Goal: Task Accomplishment & Management: Manage account settings

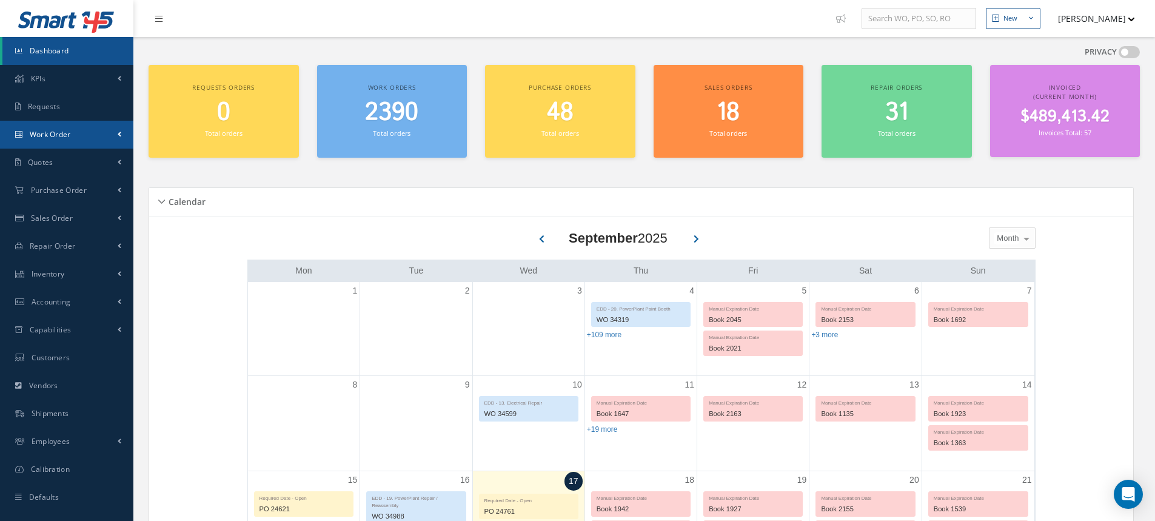
click at [50, 132] on span "Work Order" at bounding box center [50, 134] width 41 height 10
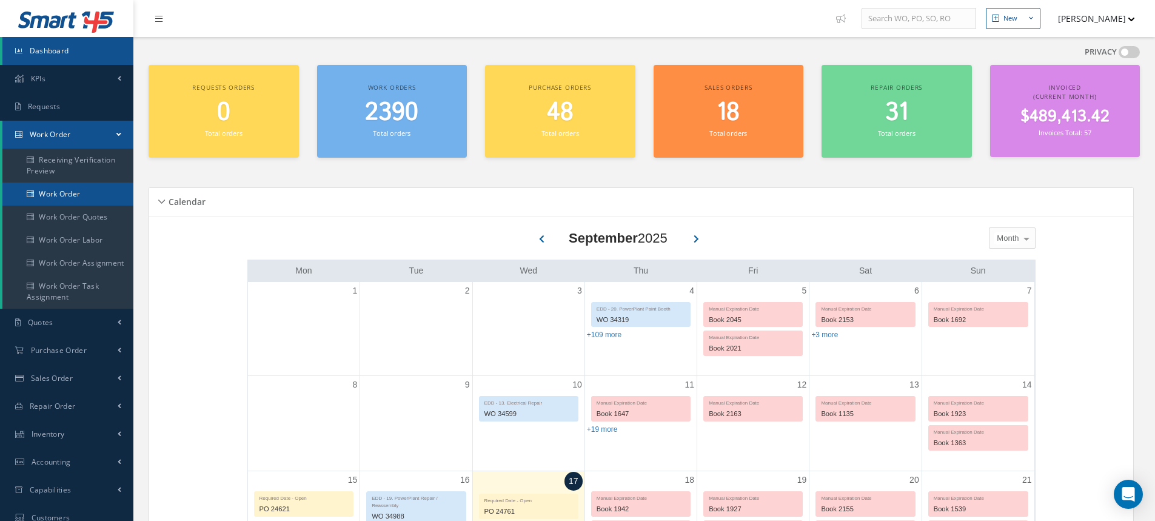
click at [82, 195] on link "Work Order" at bounding box center [67, 194] width 131 height 23
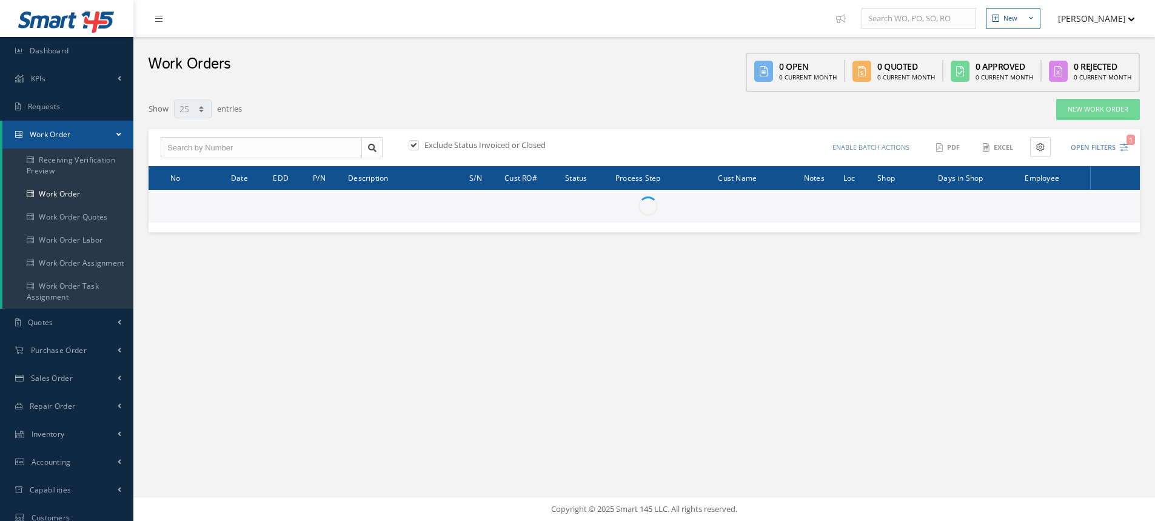
select select "25"
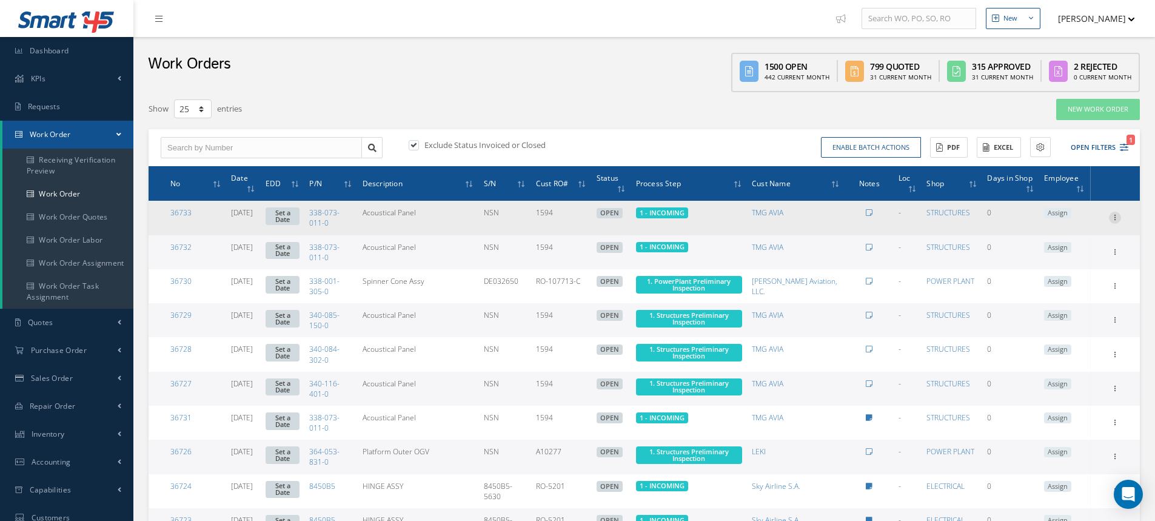
click at [1113, 221] on icon at bounding box center [1115, 217] width 12 height 10
click at [1073, 237] on link "Edit" at bounding box center [1060, 241] width 96 height 16
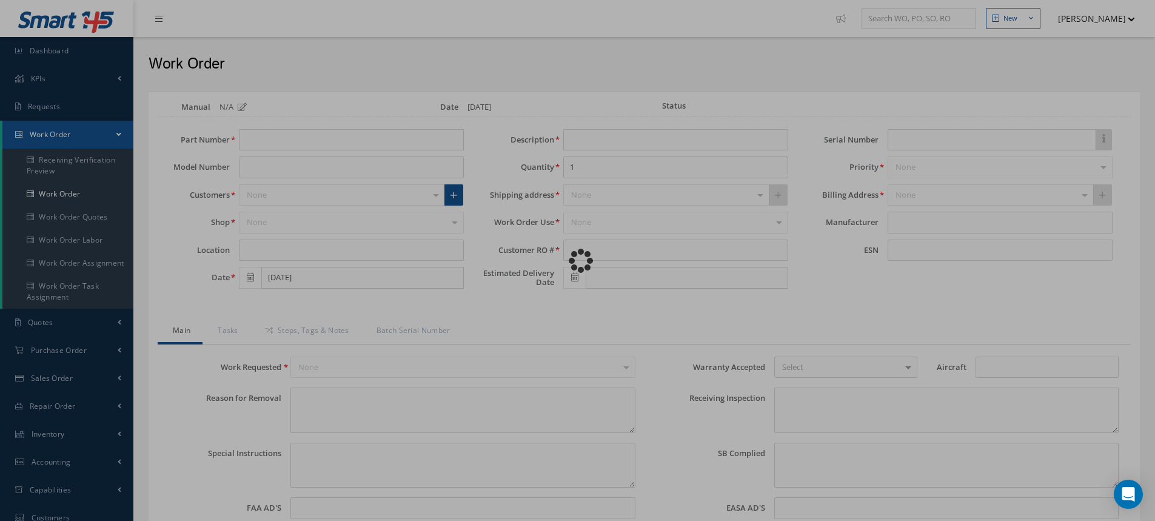
type input "338-073-011-0"
type input "Acoustical Panel"
type input "1594"
type input "NSN"
type input "699231"
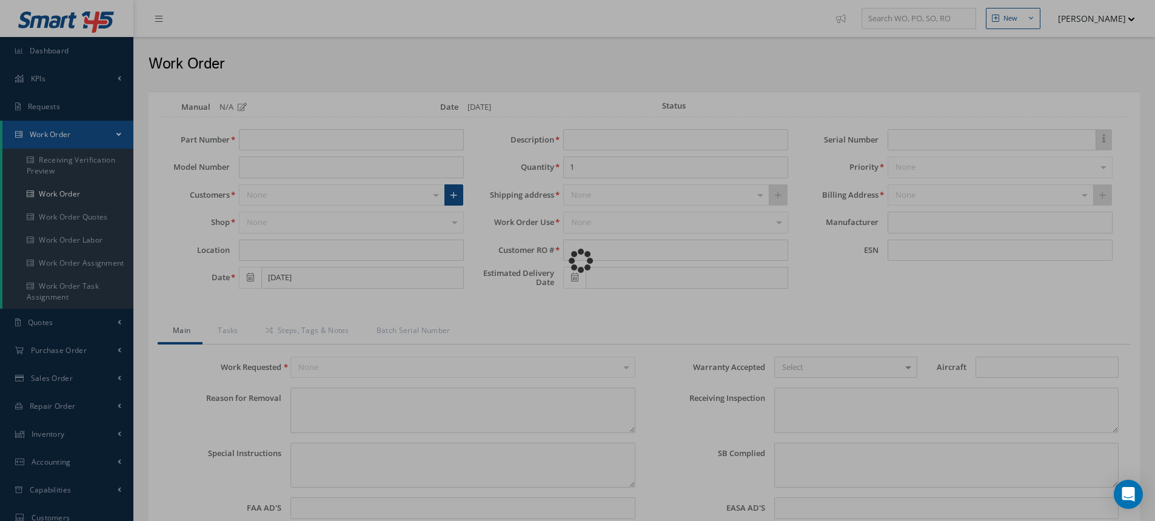
type textarea "NONE"
type textarea "PLEASE SEE R.O. FOR DETAILS"
type textarea "NO VISUAL DAMAGE"
type textarea "None performed"
type textarea "Article has been approved to return to service."
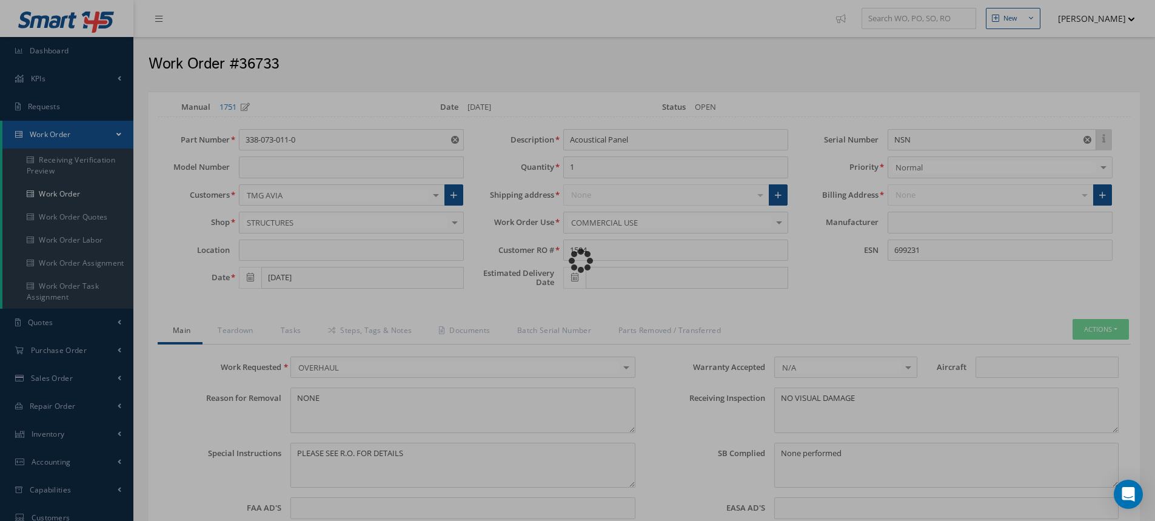
type input "CFM56-5B"
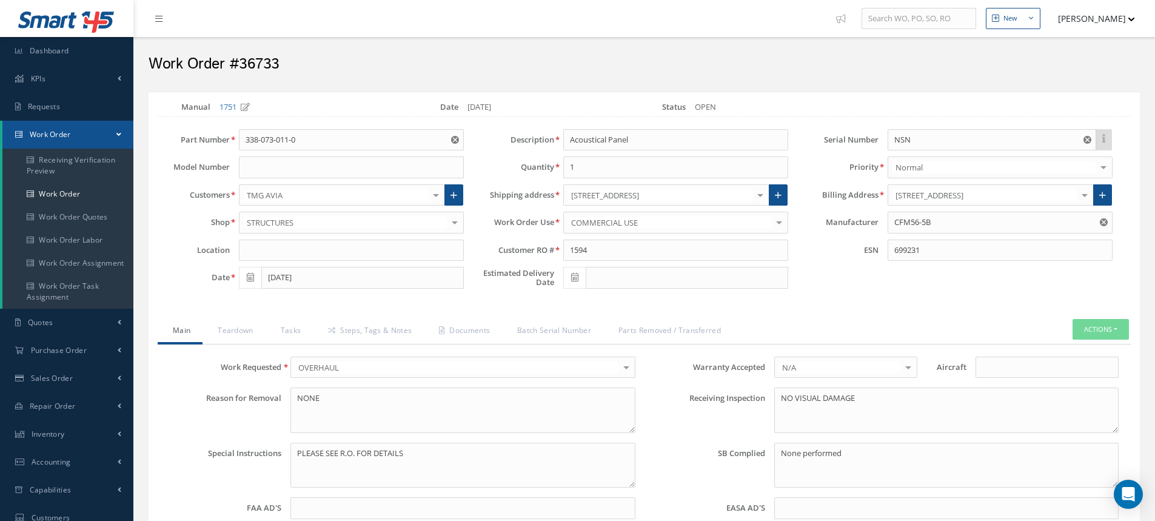
click at [1115, 18] on button "[PERSON_NAME]" at bounding box center [1091, 19] width 89 height 24
click at [1093, 126] on link "Impersonate User" at bounding box center [1086, 123] width 97 height 21
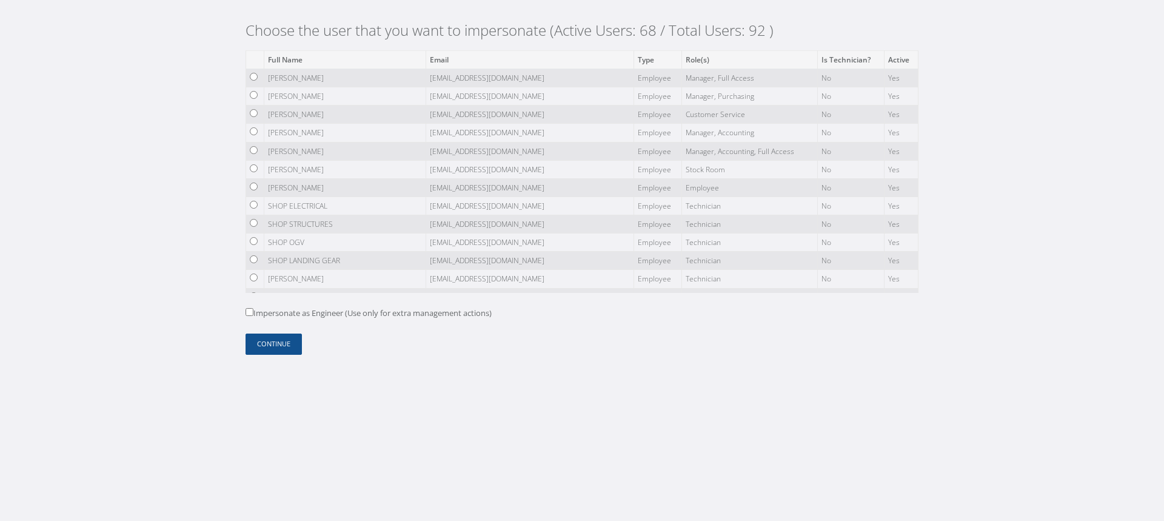
drag, startPoint x: 253, startPoint y: 79, endPoint x: 250, endPoint y: 139, distance: 60.1
click at [252, 79] on input "radio" at bounding box center [254, 77] width 8 height 8
radio input "true"
drag, startPoint x: 266, startPoint y: 315, endPoint x: 267, endPoint y: 321, distance: 6.8
click at [266, 314] on label "Impersonate as Engineer (Use only for extra management actions)" at bounding box center [369, 313] width 246 height 12
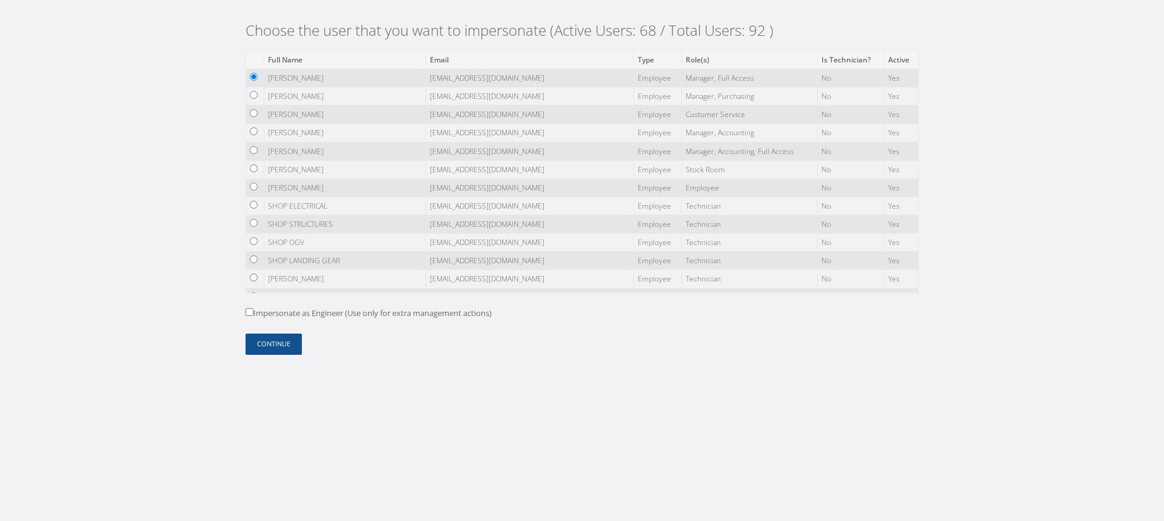
click at [253, 314] on input "Impersonate as Engineer (Use only for extra management actions)" at bounding box center [250, 312] width 8 height 8
checkbox input "true"
click at [281, 340] on button "Continue" at bounding box center [274, 344] width 56 height 21
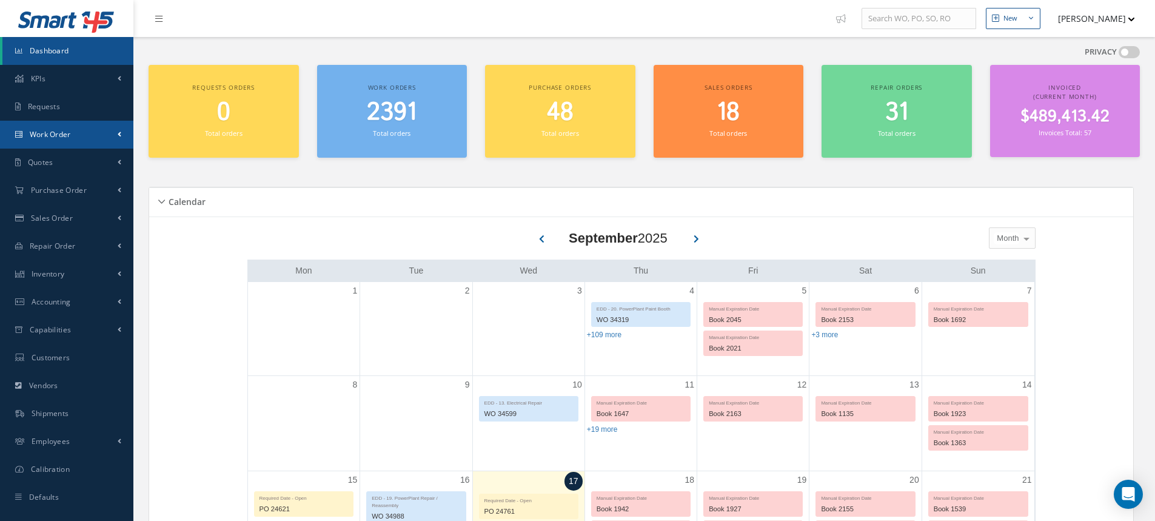
click at [66, 138] on span "Work Order" at bounding box center [50, 134] width 41 height 10
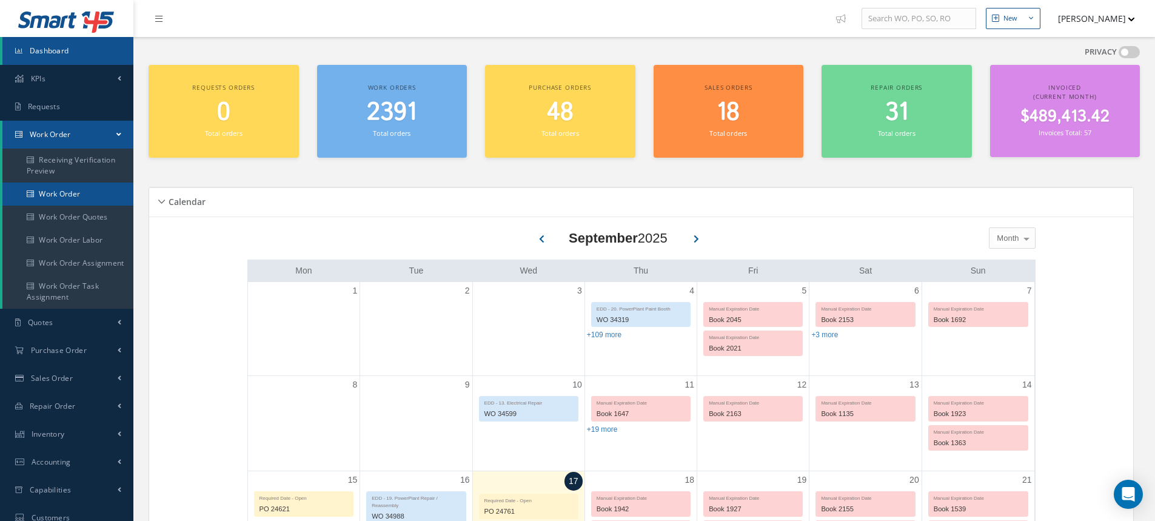
click at [79, 186] on link "Work Order" at bounding box center [67, 194] width 131 height 23
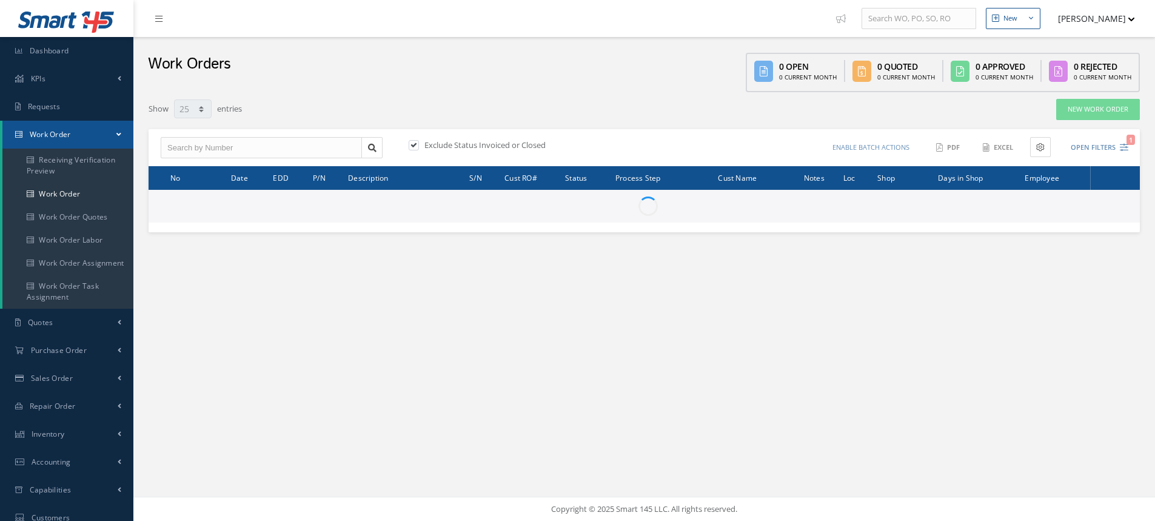
select select "25"
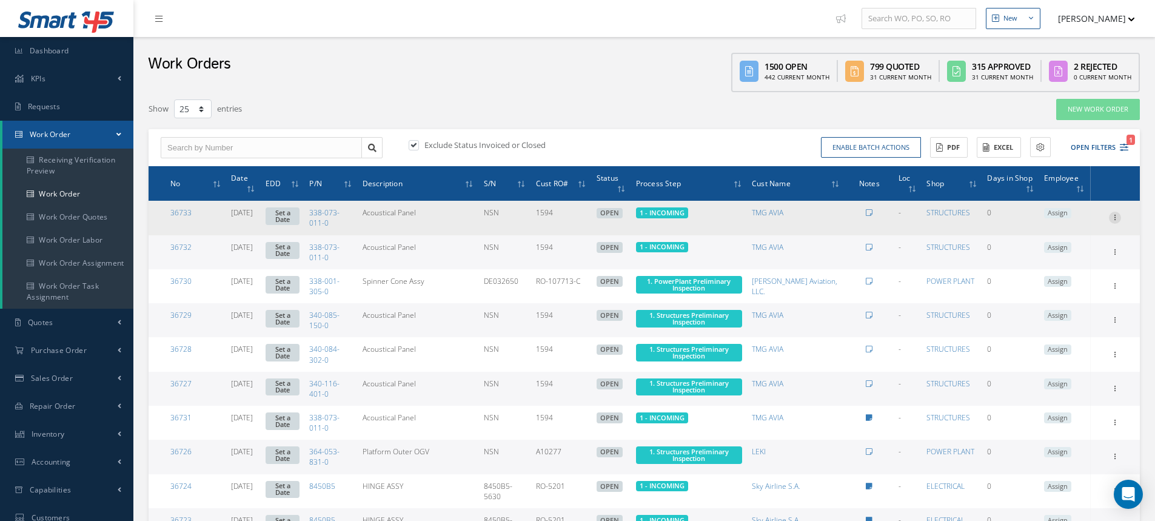
click at [1114, 220] on icon at bounding box center [1115, 217] width 12 height 10
click at [1062, 243] on link "Edit" at bounding box center [1060, 241] width 96 height 16
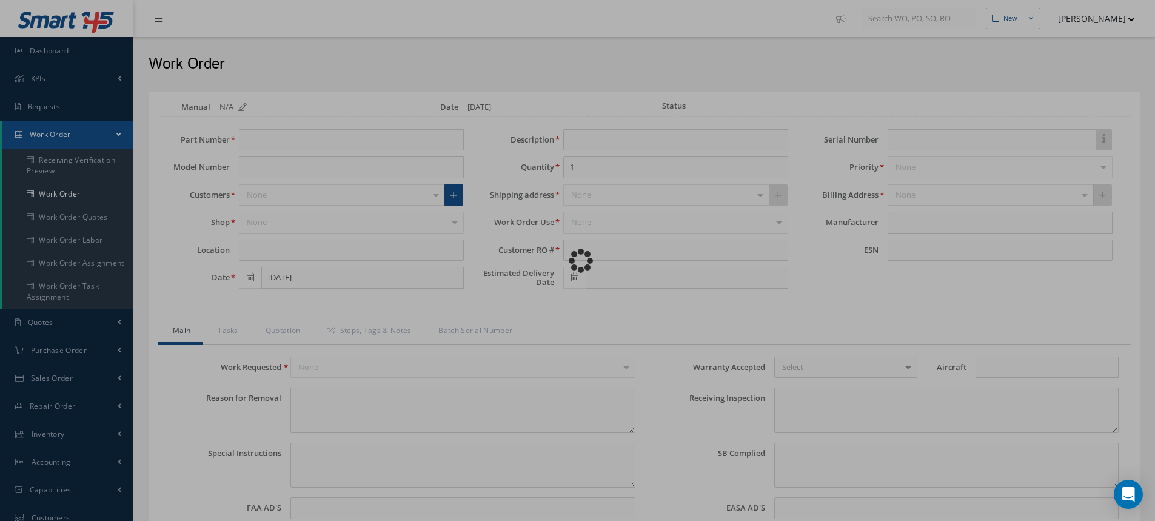
type input "338-073-011-0"
type input "Acoustical Panel"
type input "1594"
type input "NSN"
type input "699231"
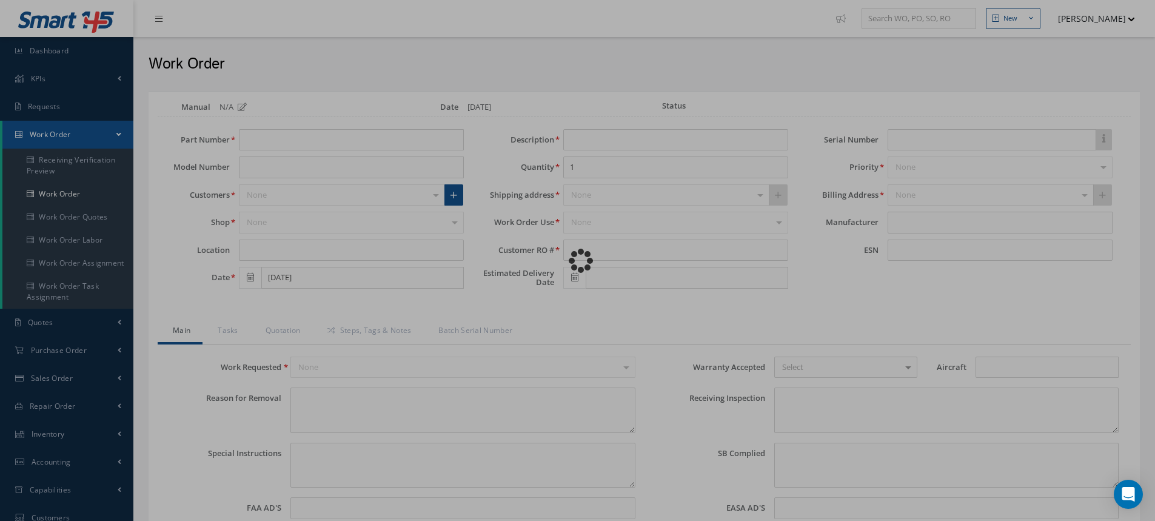
type textarea "NONE"
type textarea "PLEASE SEE R.O. FOR DETAILS"
type textarea "NO VISUAL DAMAGE"
type textarea "None performed"
type textarea "Article has been approved to return to service."
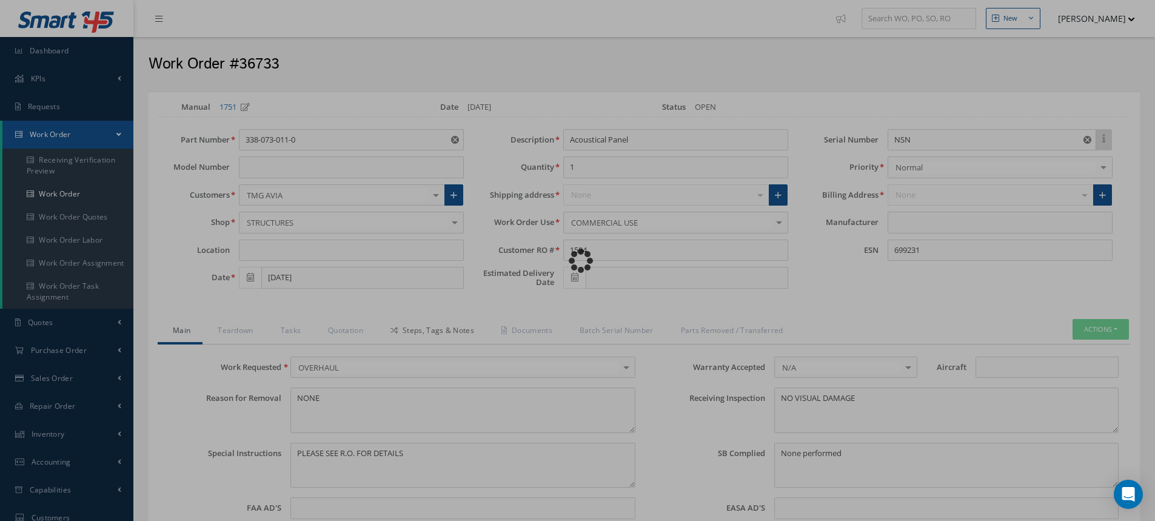
type input "CFM56-5B"
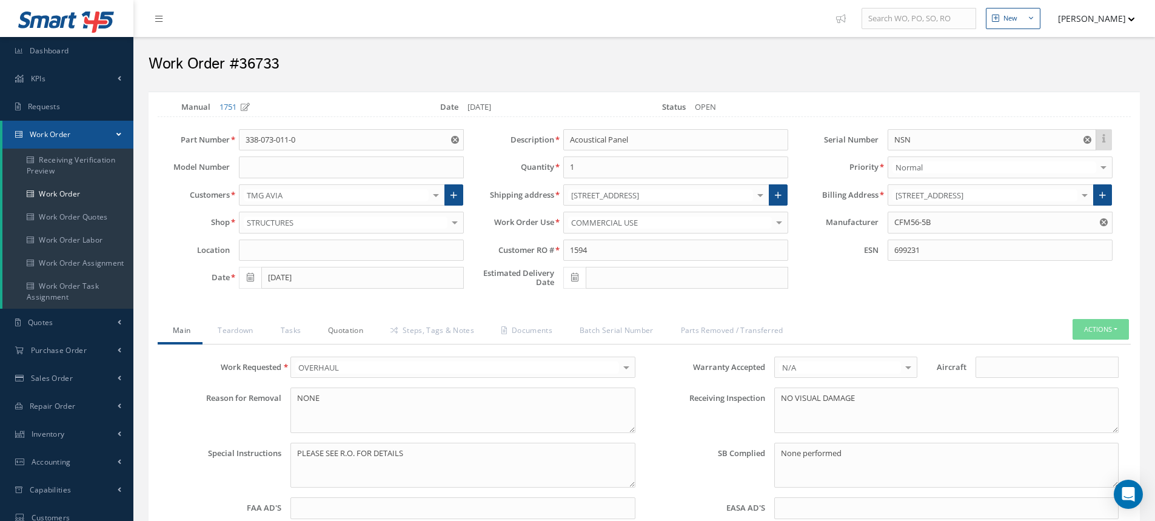
click at [354, 335] on link "Quotation" at bounding box center [344, 331] width 62 height 25
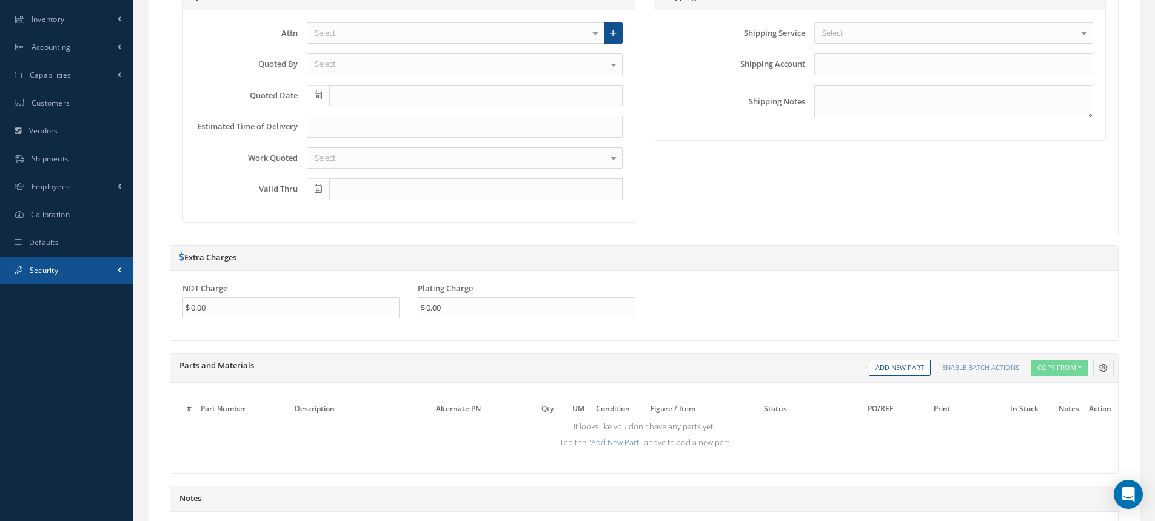
click at [63, 276] on link "Security" at bounding box center [66, 271] width 133 height 28
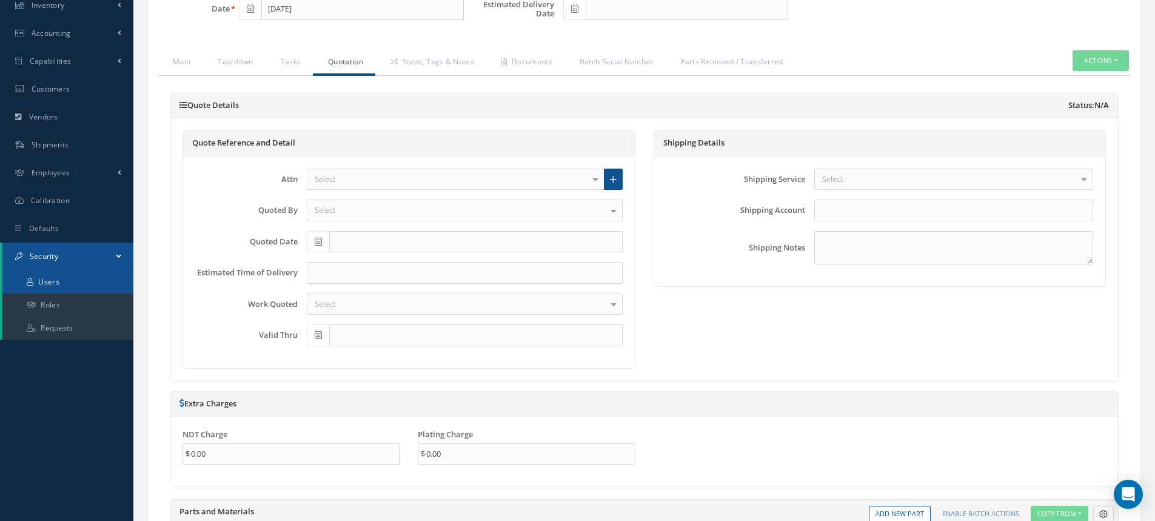
scroll to position [255, 0]
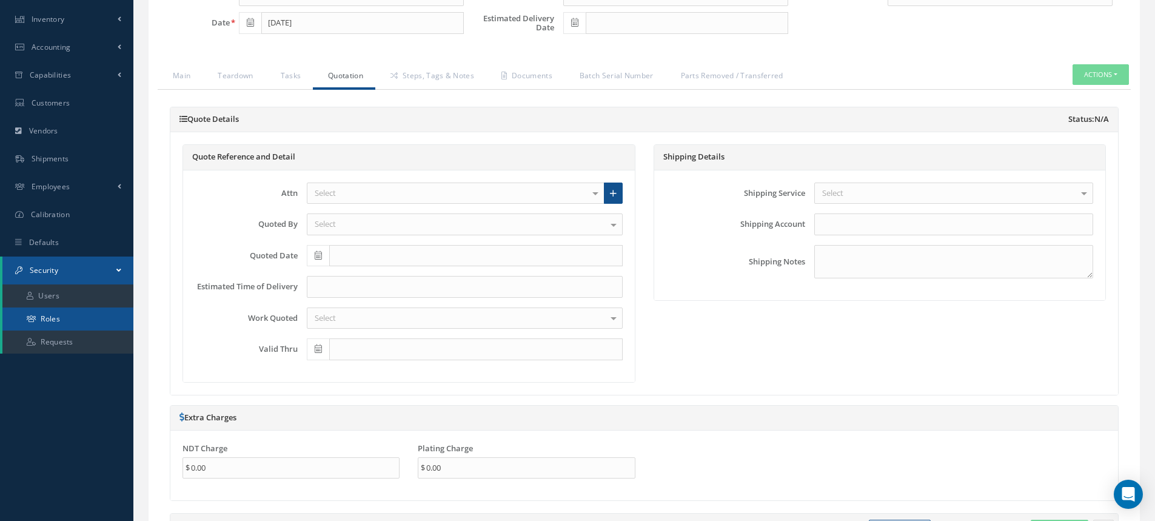
click at [93, 320] on link "Roles" at bounding box center [67, 318] width 131 height 23
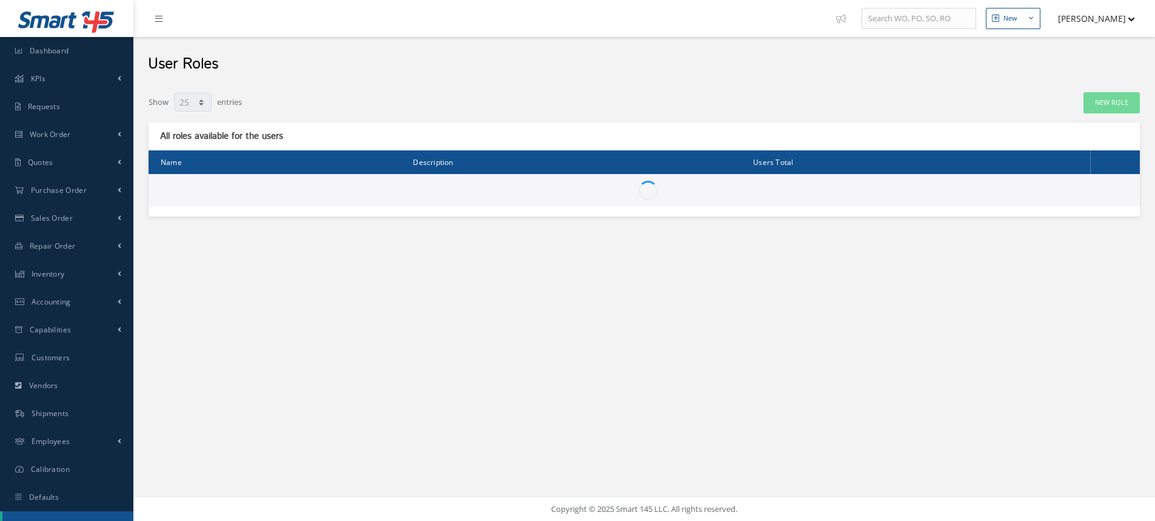
select select "25"
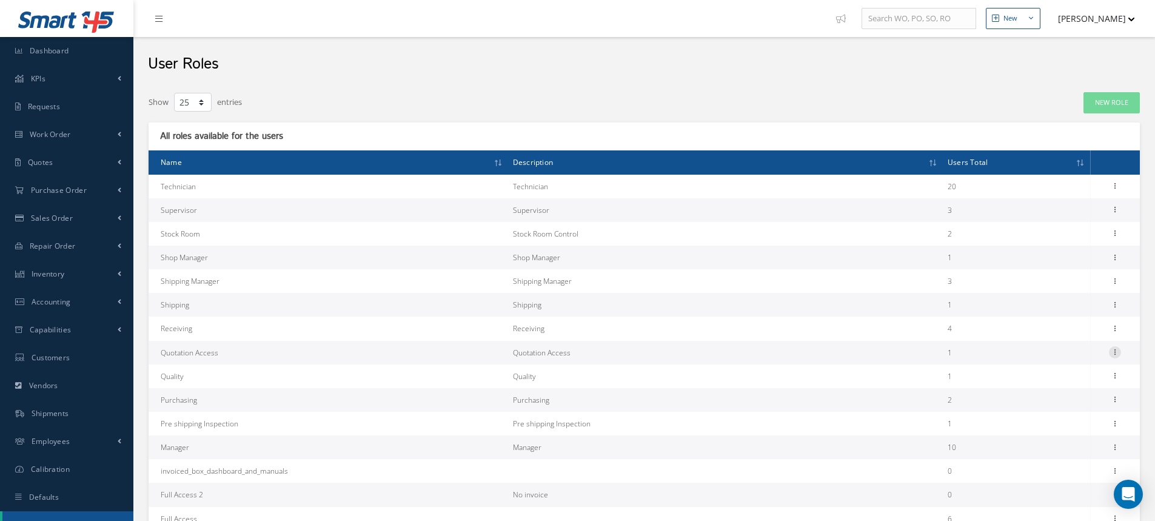
click at [1116, 354] on icon at bounding box center [1115, 351] width 12 height 10
click at [1068, 371] on link "Permissions" at bounding box center [1060, 376] width 96 height 16
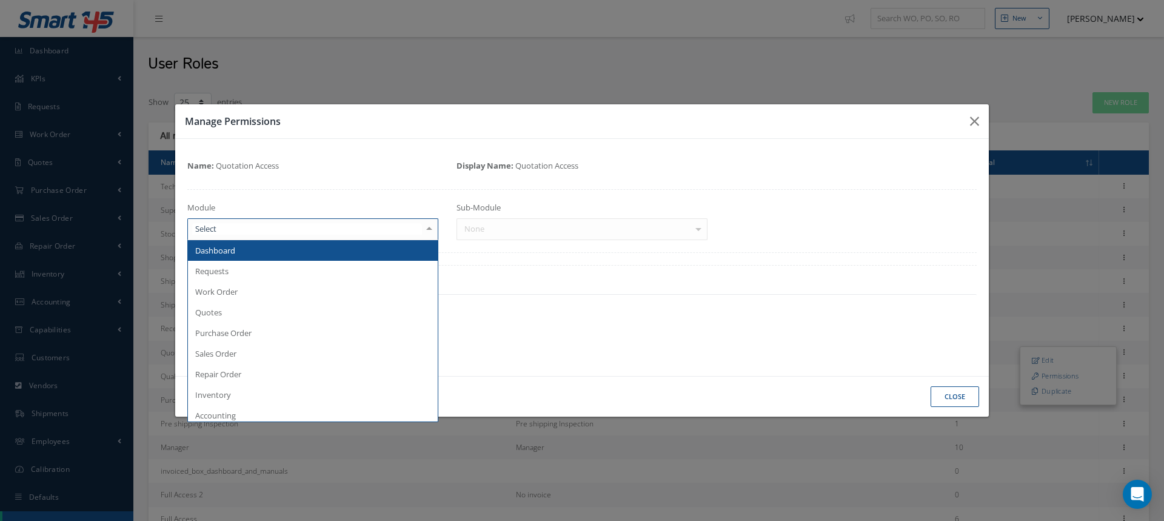
click at [346, 239] on div at bounding box center [312, 229] width 251 height 22
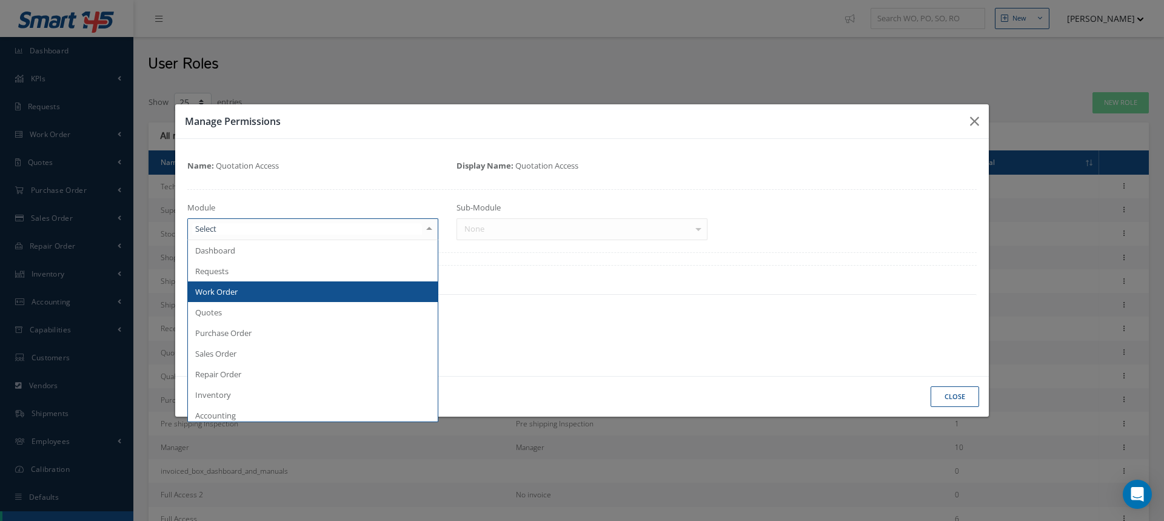
click at [242, 293] on span "Work Order" at bounding box center [313, 291] width 250 height 21
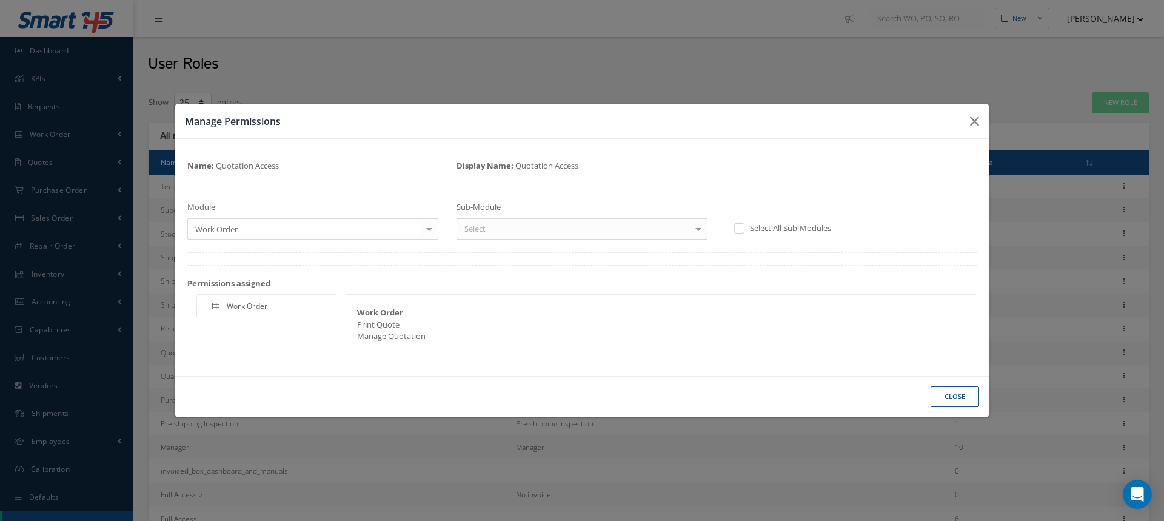
drag, startPoint x: 513, startPoint y: 232, endPoint x: 506, endPoint y: 237, distance: 8.7
click at [513, 232] on div "Select" at bounding box center [582, 229] width 251 height 22
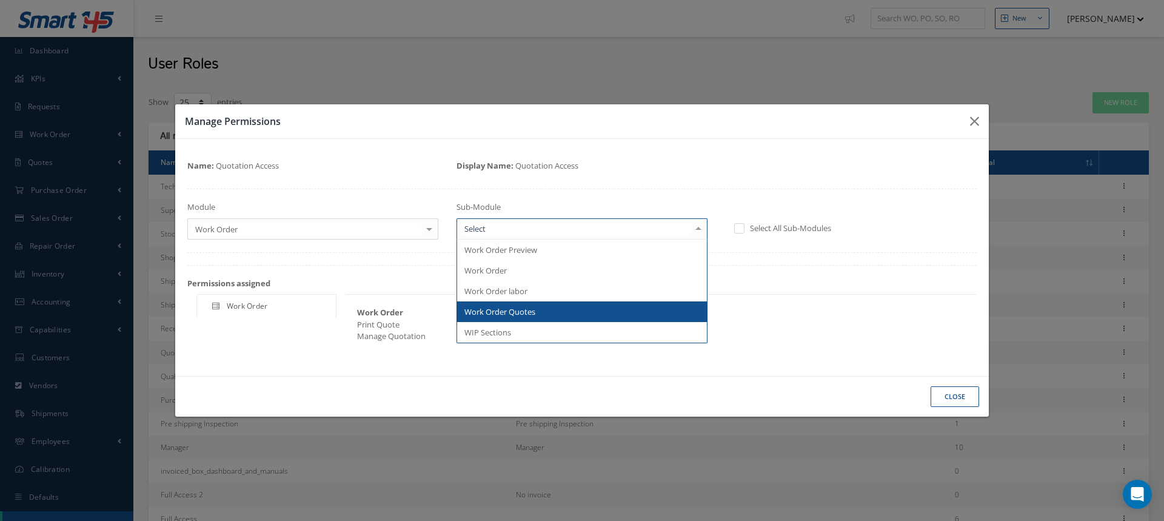
click at [513, 307] on span "Work Order Quotes" at bounding box center [500, 311] width 71 height 11
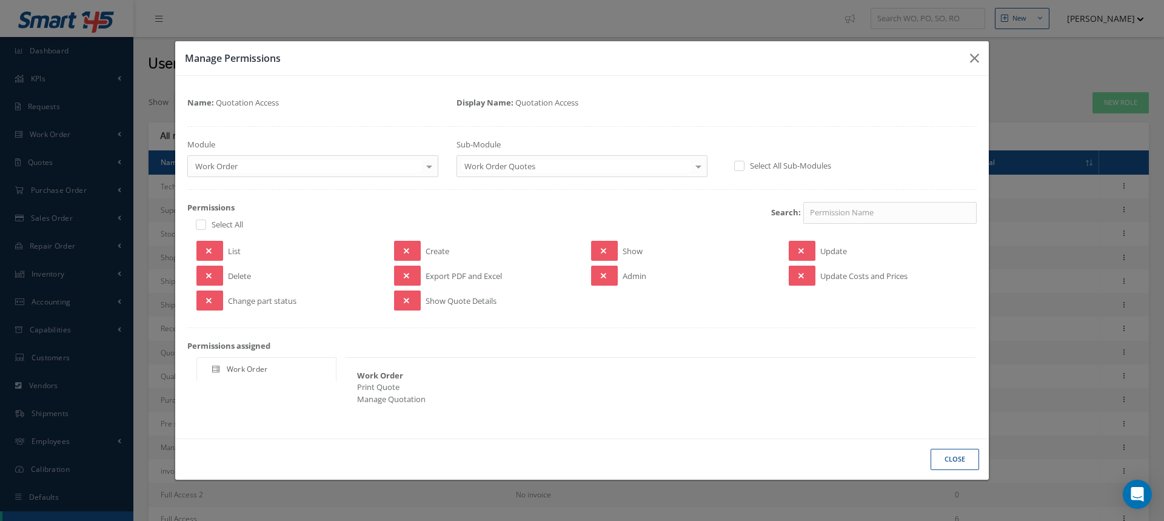
click at [206, 221] on label at bounding box center [207, 224] width 3 height 11
click at [204, 222] on input "checkbox" at bounding box center [200, 226] width 8 height 8
checkbox input "true"
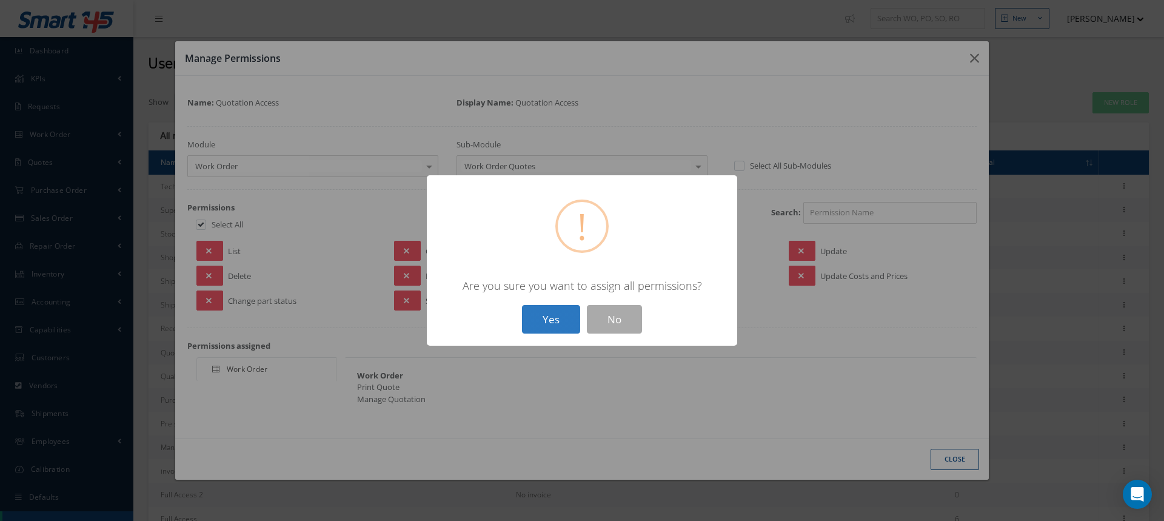
click at [540, 311] on button "Yes" at bounding box center [551, 319] width 58 height 29
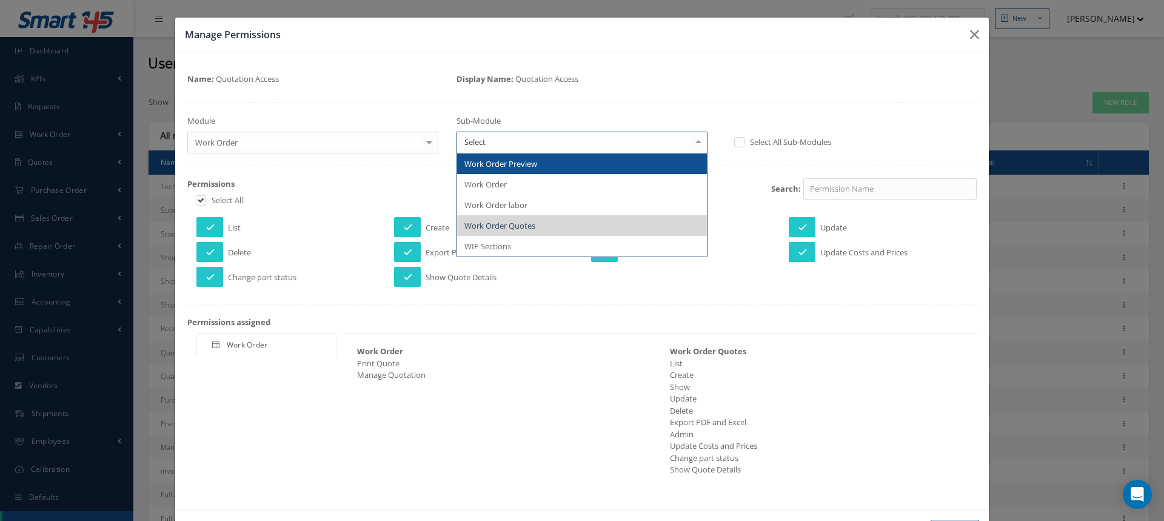
drag, startPoint x: 542, startPoint y: 146, endPoint x: 457, endPoint y: 140, distance: 85.7
click at [537, 145] on input "text" at bounding box center [576, 142] width 230 height 12
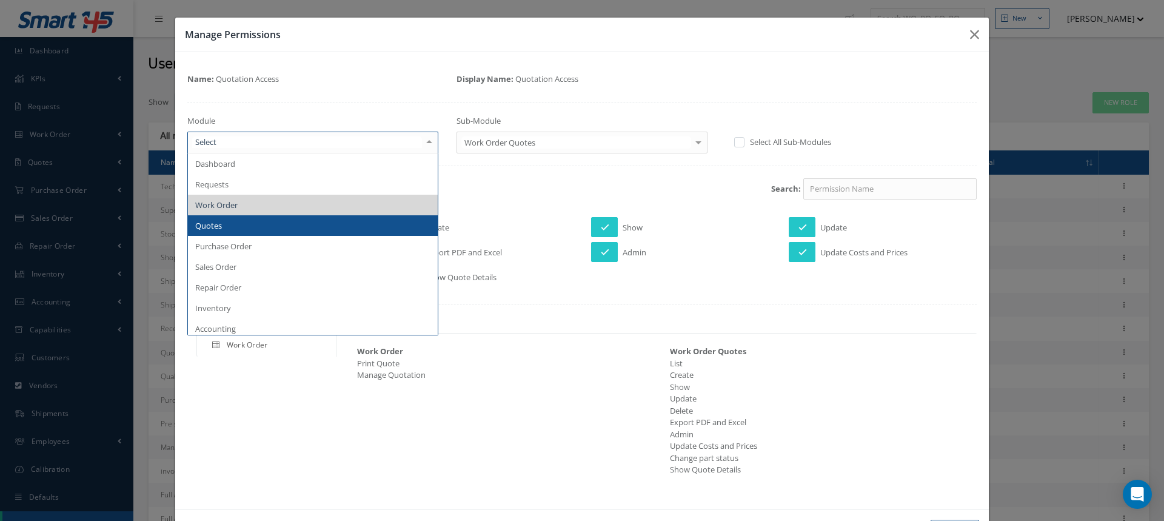
click at [238, 225] on span "Quotes" at bounding box center [313, 225] width 250 height 21
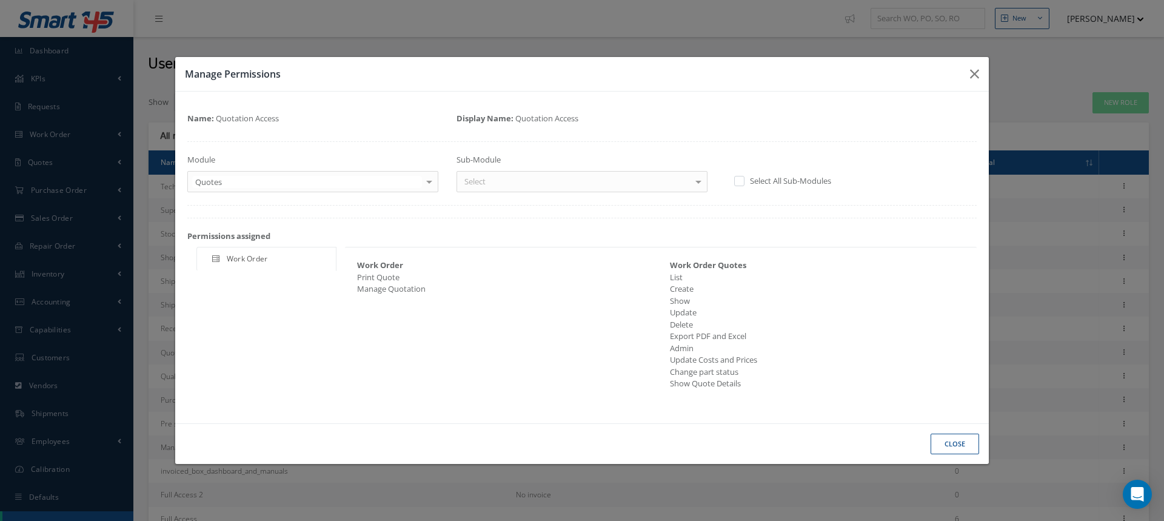
click at [544, 183] on div "Select" at bounding box center [582, 182] width 251 height 22
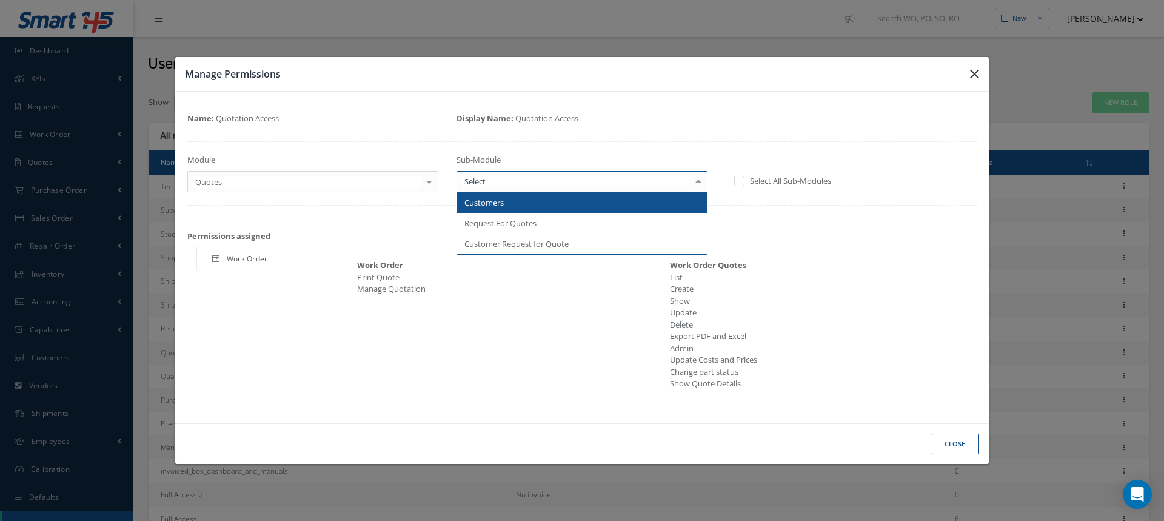
click at [983, 79] on button "button" at bounding box center [975, 74] width 29 height 34
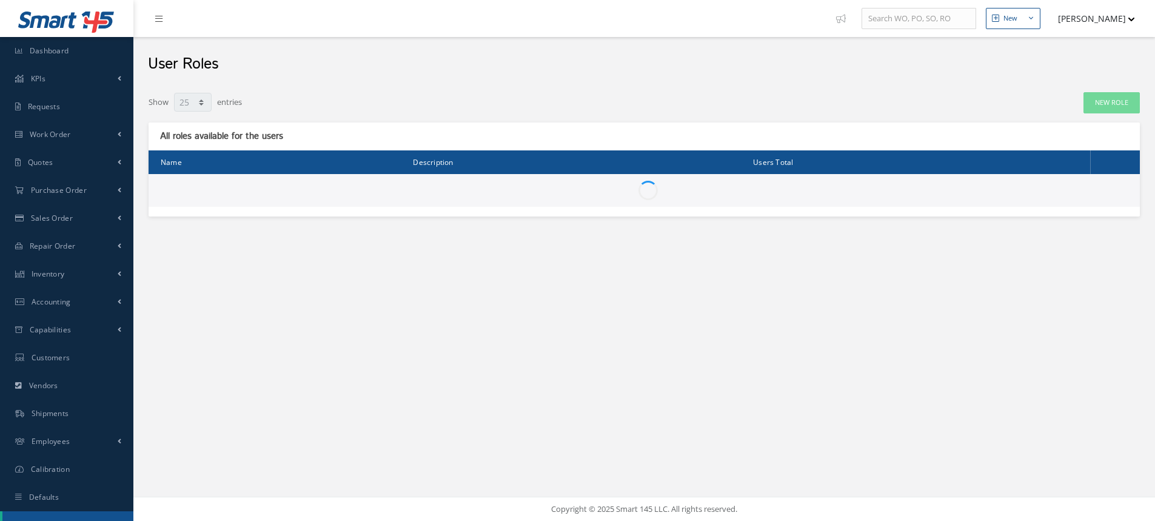
select select "25"
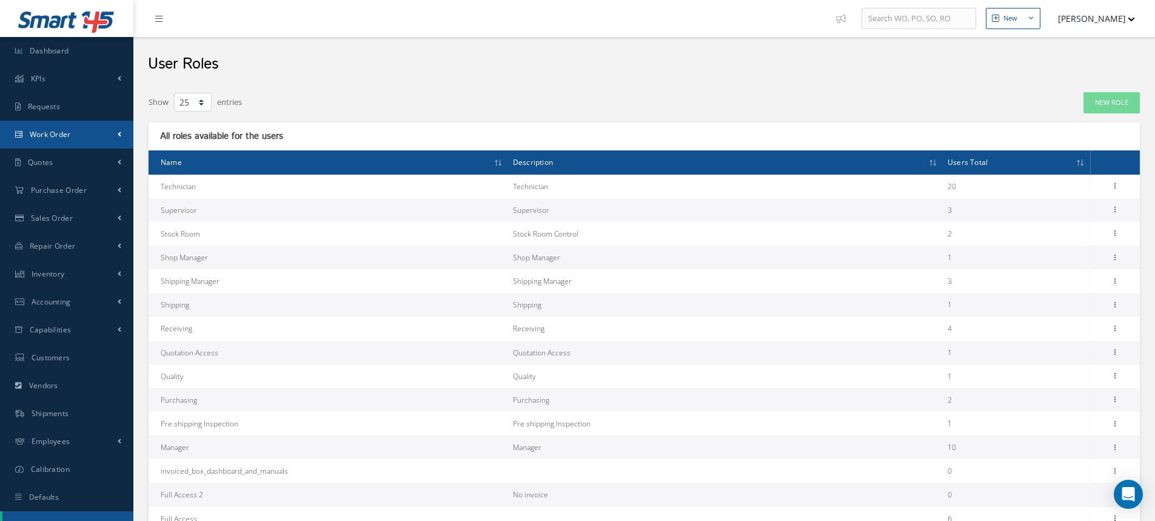
click at [74, 138] on link "Work Order" at bounding box center [66, 135] width 133 height 28
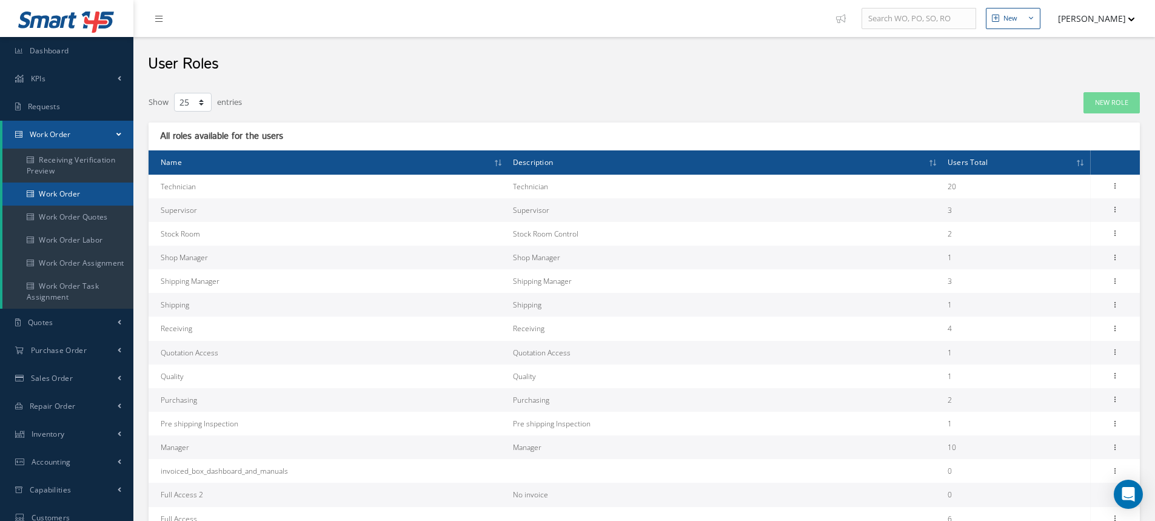
click at [76, 195] on link "Work Order" at bounding box center [67, 194] width 131 height 23
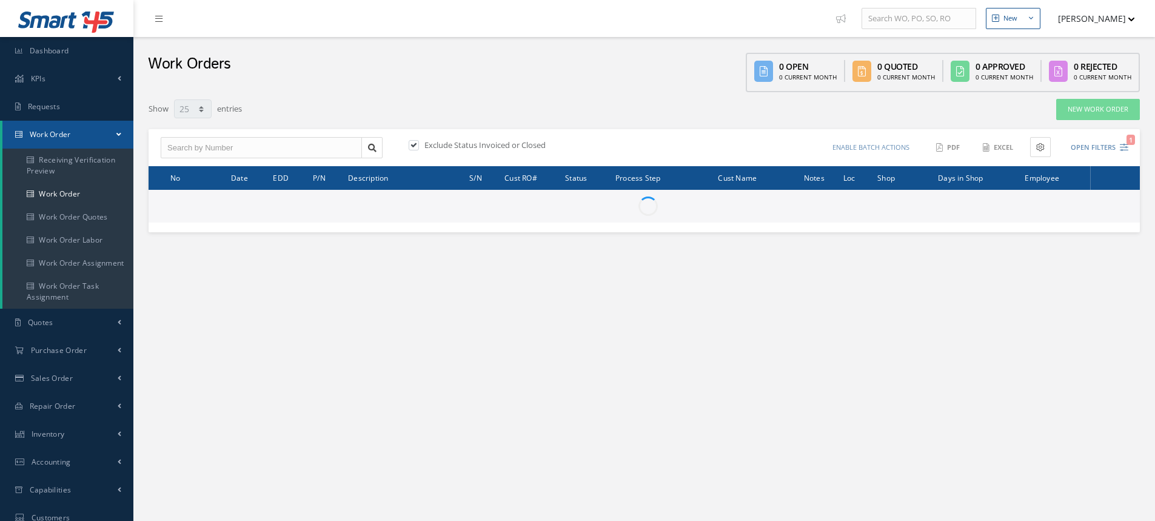
select select "25"
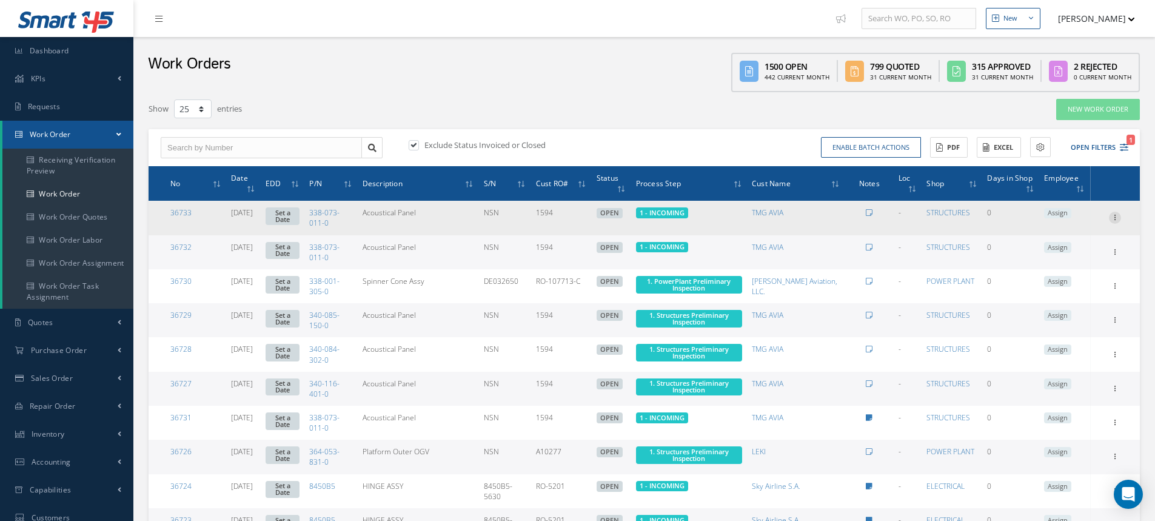
click at [1113, 221] on icon at bounding box center [1115, 217] width 12 height 10
click at [1072, 239] on link "Edit" at bounding box center [1060, 241] width 96 height 16
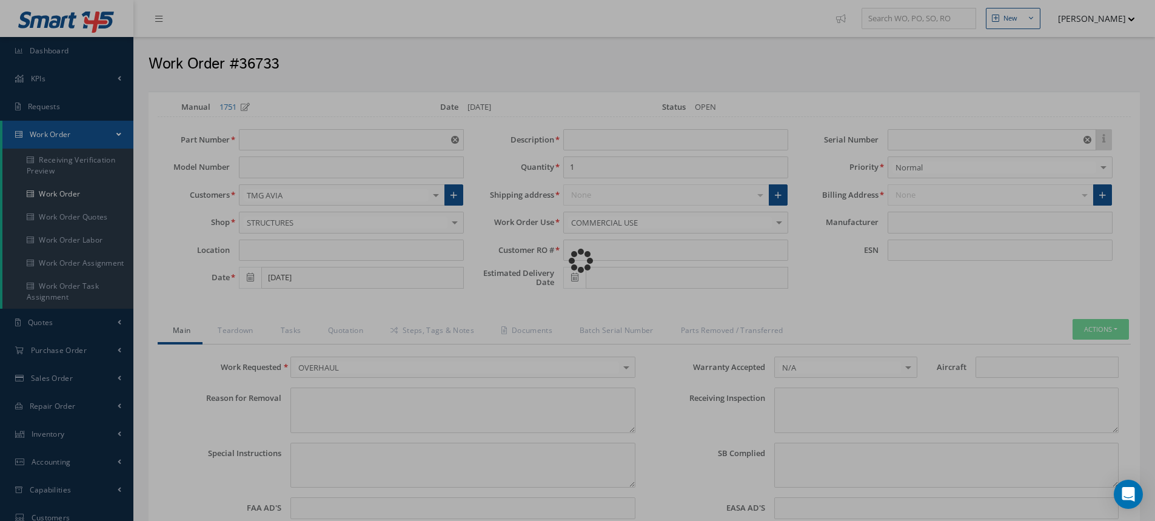
type input "338-073-011-0"
type input "Acoustical Panel"
type input "1594"
type input "NSN"
type input "699231"
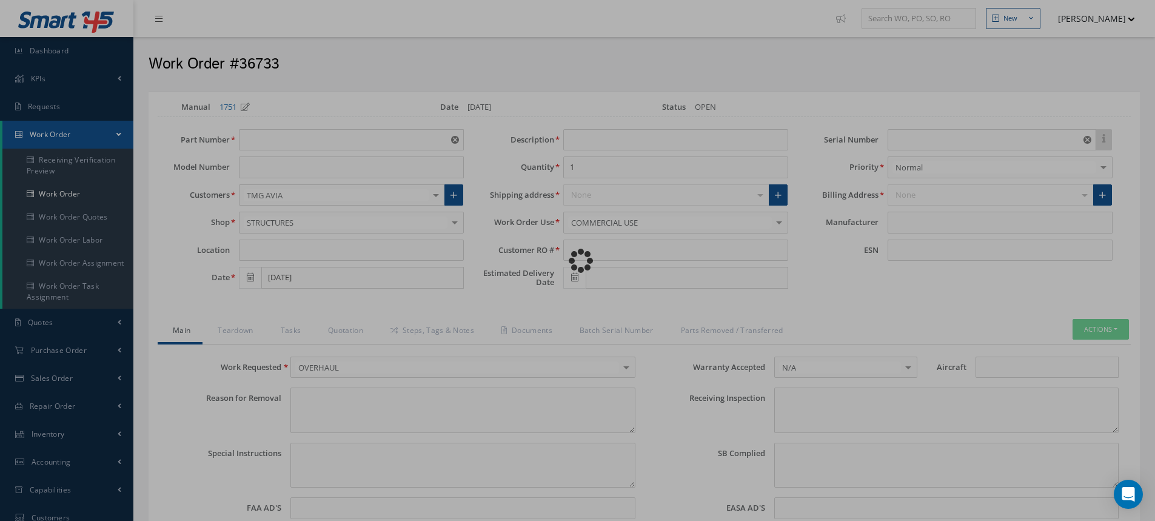
type textarea "NONE"
type textarea "PLEASE SEE R.O. FOR DETAILS"
type textarea "NO VISUAL DAMAGE"
type textarea "None performed"
type textarea "Article has been approved to return to service."
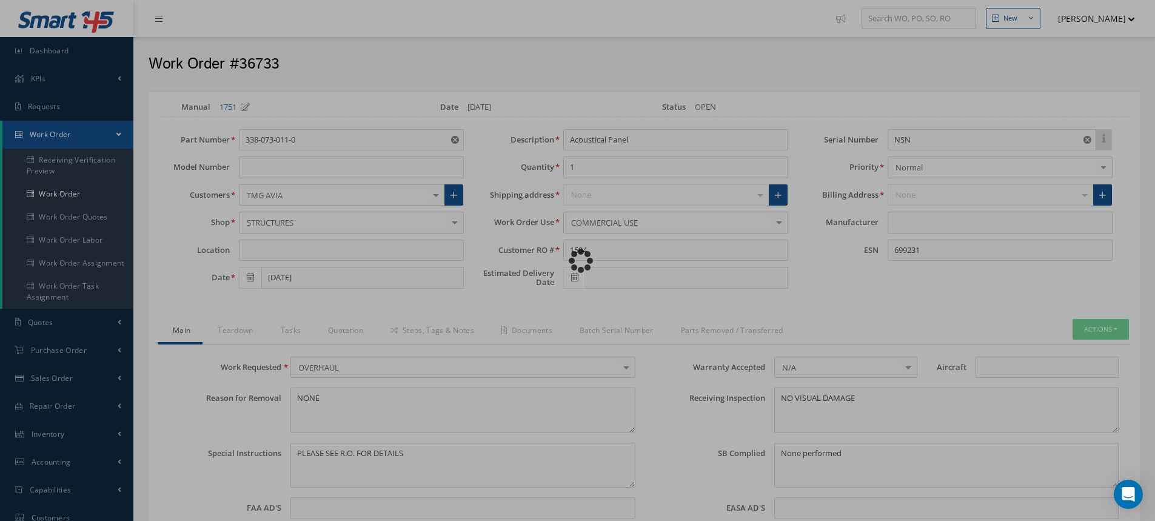
type input "CFM56-5B"
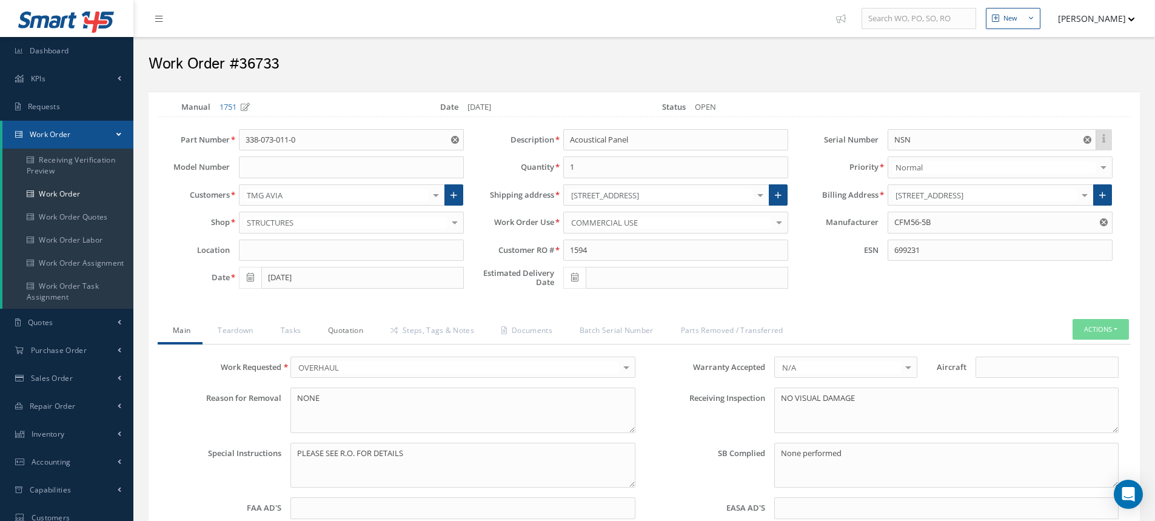
click at [332, 335] on link "Quotation" at bounding box center [344, 331] width 62 height 25
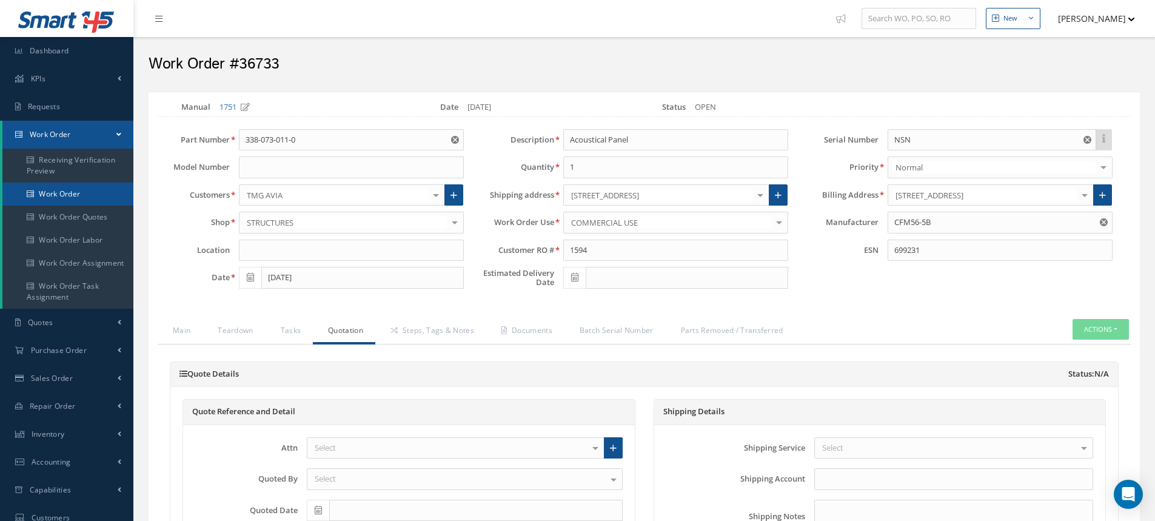
click at [64, 192] on link "Work Order" at bounding box center [67, 194] width 131 height 23
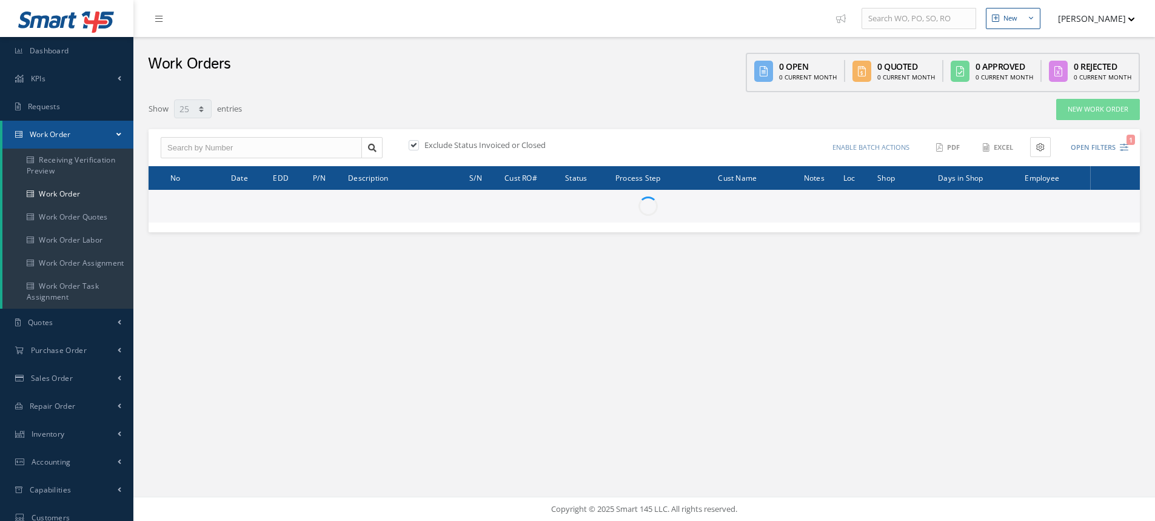
select select "25"
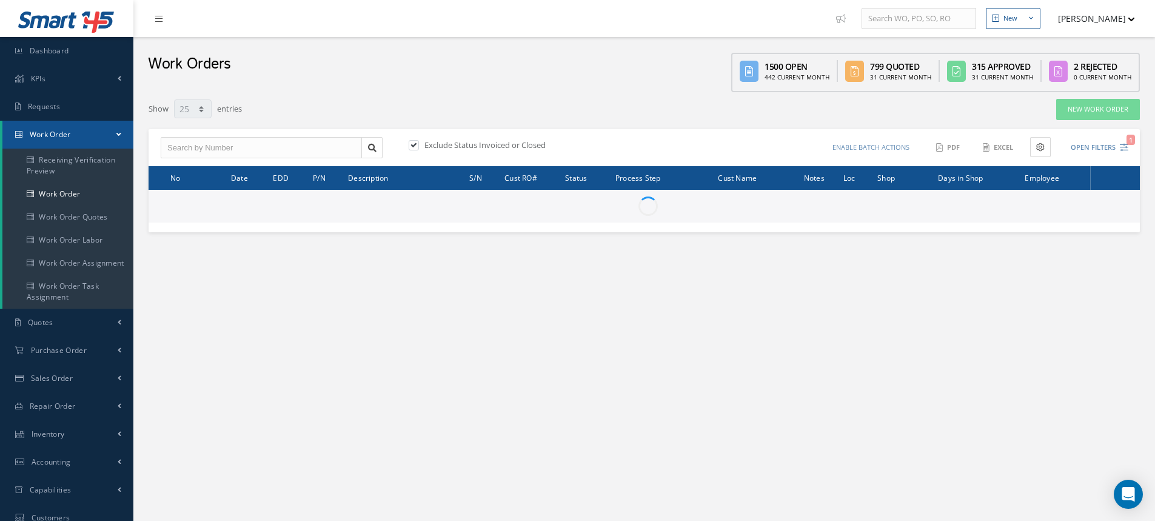
click at [441, 145] on label "Exclude Status Invoiced or Closed" at bounding box center [483, 144] width 124 height 11
click at [417, 145] on input "checkbox" at bounding box center [413, 146] width 8 height 8
checkbox input "false"
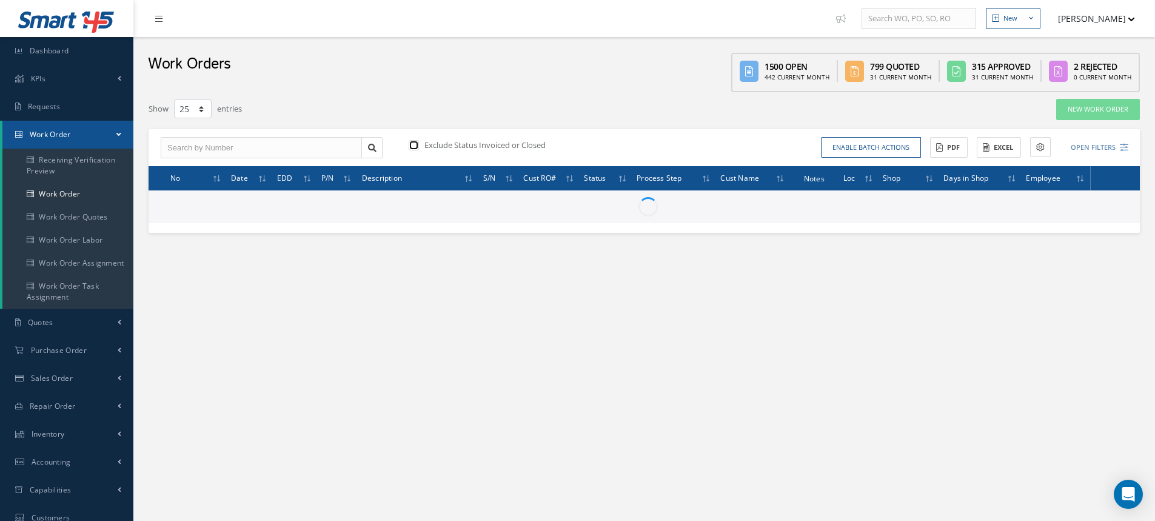
type input "All Work Request"
type input "All Work Performed"
type input "All Status"
type input "WO Part Status"
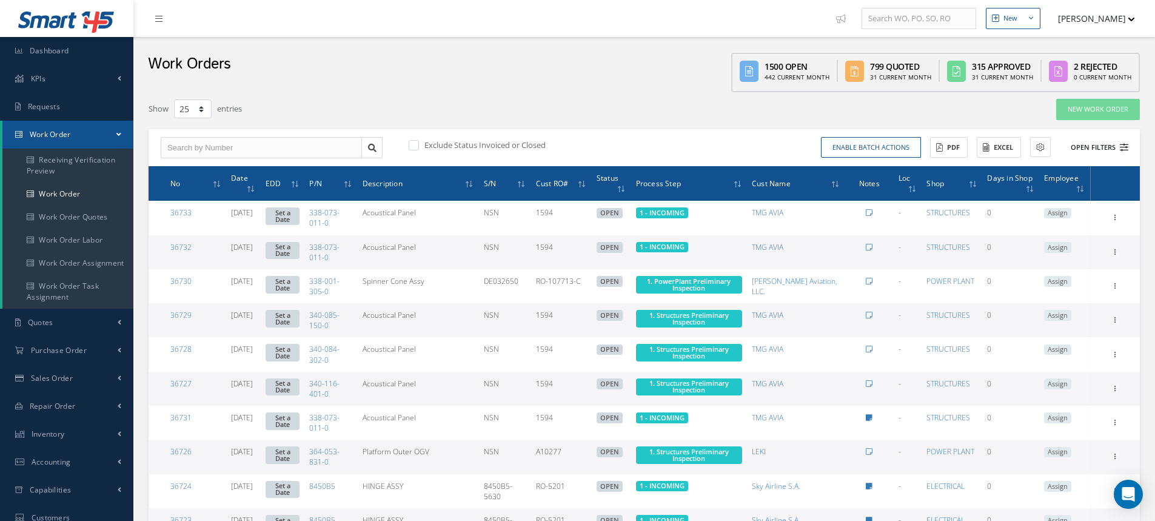
click at [1089, 142] on button "Open Filters" at bounding box center [1094, 148] width 69 height 20
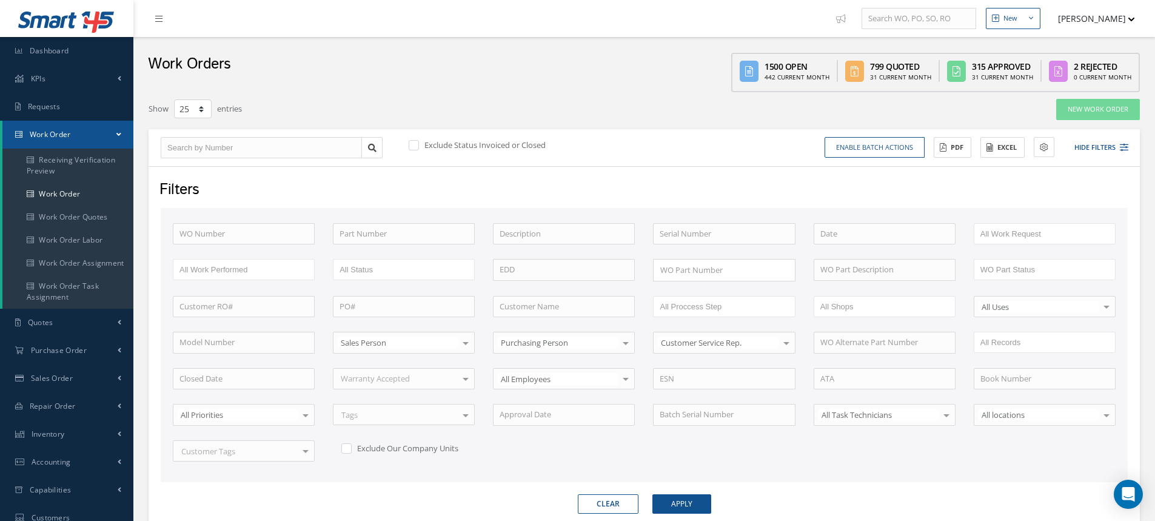
click at [372, 270] on input "All Status" at bounding box center [364, 269] width 49 height 15
click at [688, 503] on button "Apply" at bounding box center [682, 503] width 59 height 19
click at [437, 146] on label "Exclude Status Invoiced or Closed" at bounding box center [483, 144] width 124 height 11
click at [417, 146] on input "checkbox" at bounding box center [413, 146] width 8 height 8
checkbox input "true"
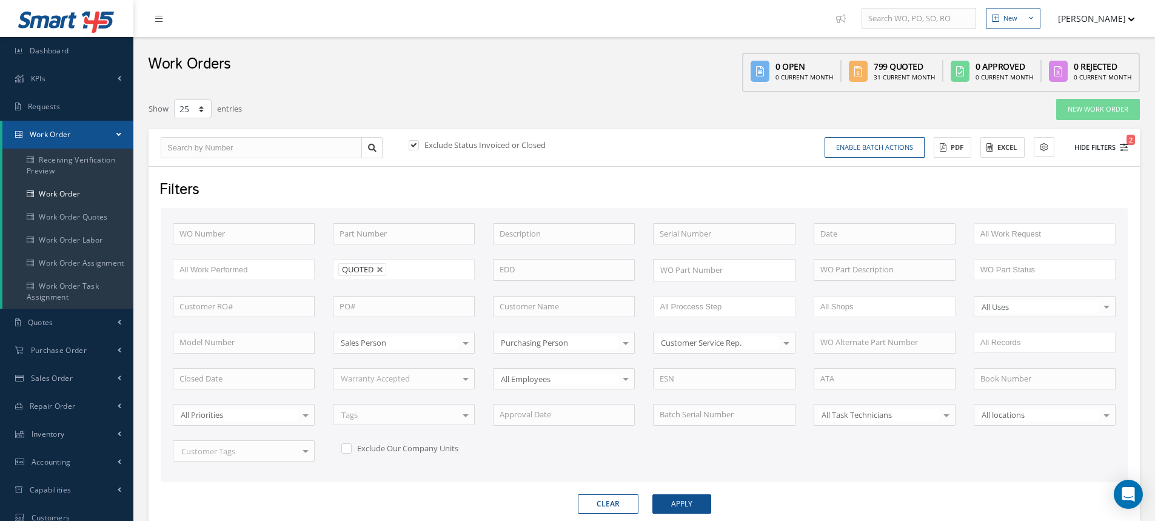
click at [1084, 143] on button "Hide Filters 2" at bounding box center [1096, 148] width 65 height 20
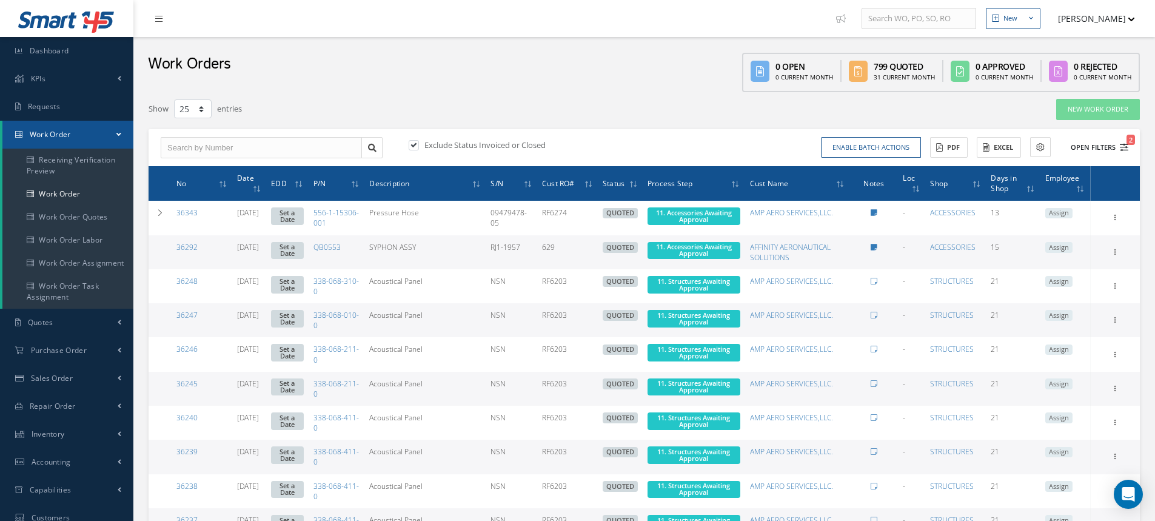
click at [1111, 147] on button "Open Filters 2" at bounding box center [1094, 148] width 69 height 20
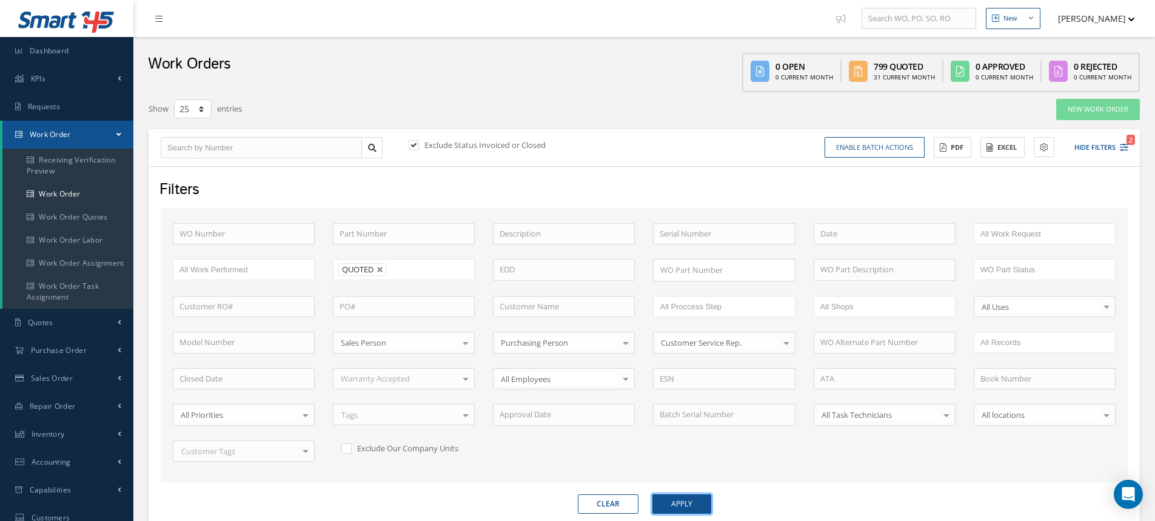
click at [688, 500] on button "Apply" at bounding box center [682, 503] width 59 height 19
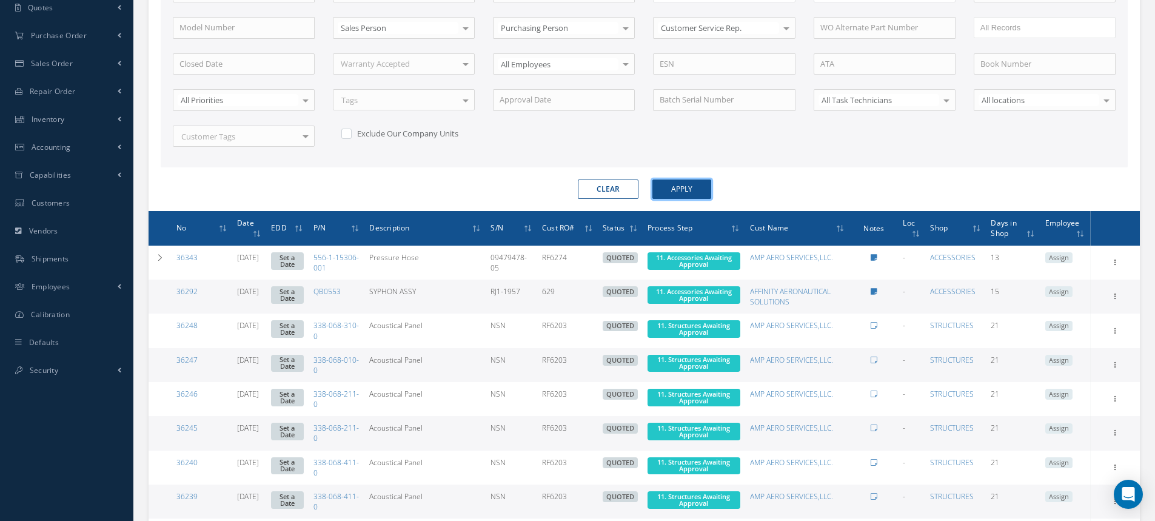
scroll to position [421, 0]
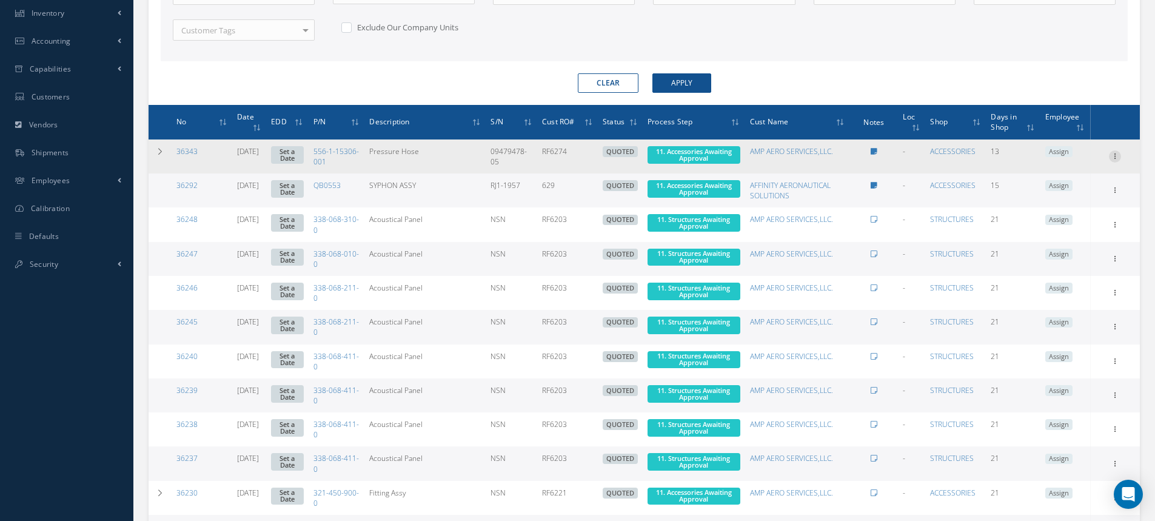
click at [1116, 156] on icon at bounding box center [1115, 155] width 12 height 10
click at [1064, 175] on link "Edit" at bounding box center [1060, 180] width 96 height 16
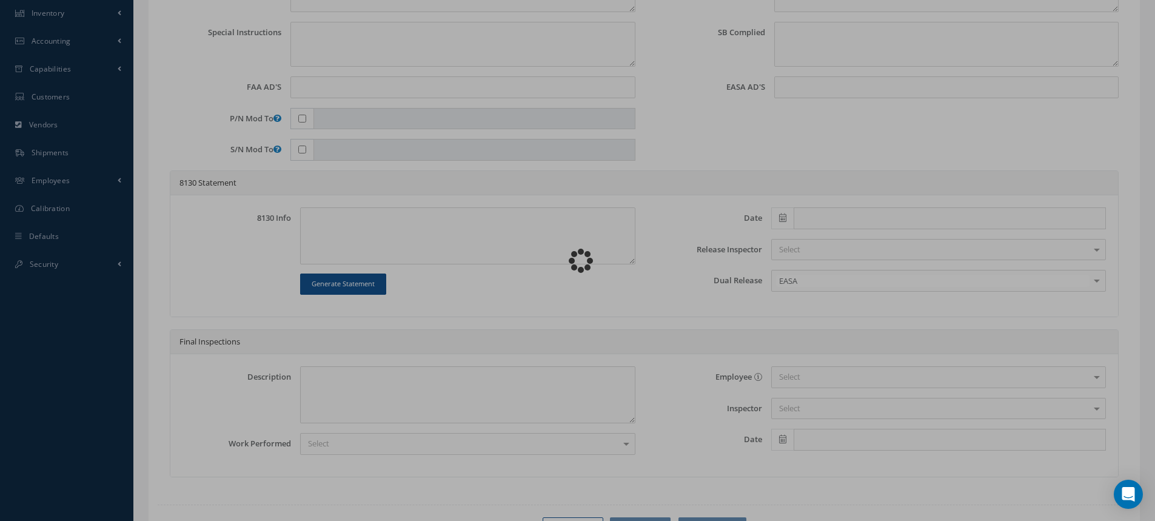
type input "556-1-15306-001"
type input "[DATE]"
type input "Pressure Hose"
type input "RF6274"
type input "09479478-05"
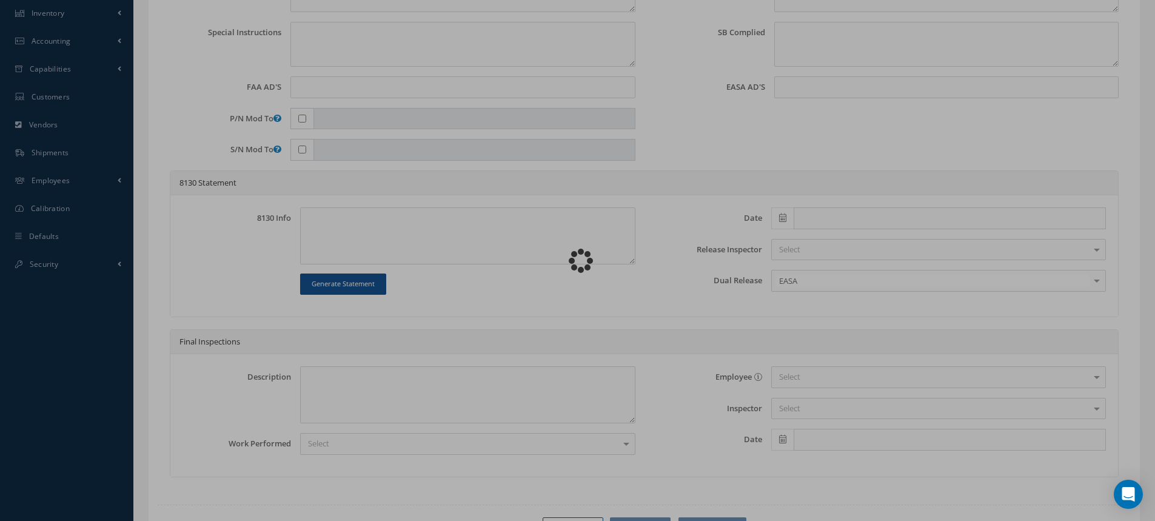
type input "V12322"
type textarea "NONE"
type textarea "PLEASE SEE R.O. FOR DETAILS"
type textarea "NO VISUAL DAMAGE"
type textarea "None performed"
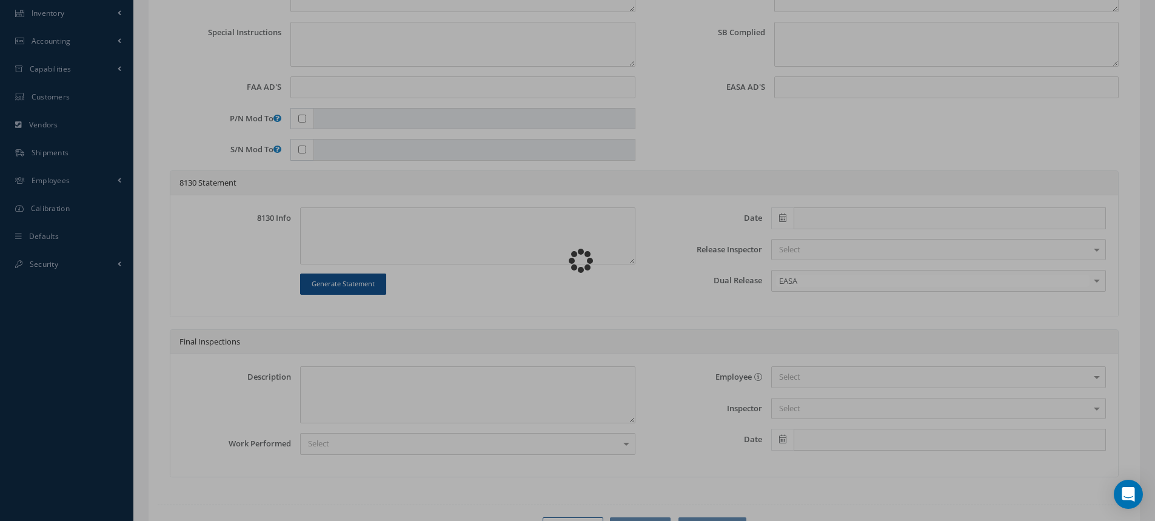
type textarea "Article was xxxxx in reference with the following Technical Standard : IAE CMM …"
type textarea "Article has been approved to return to service."
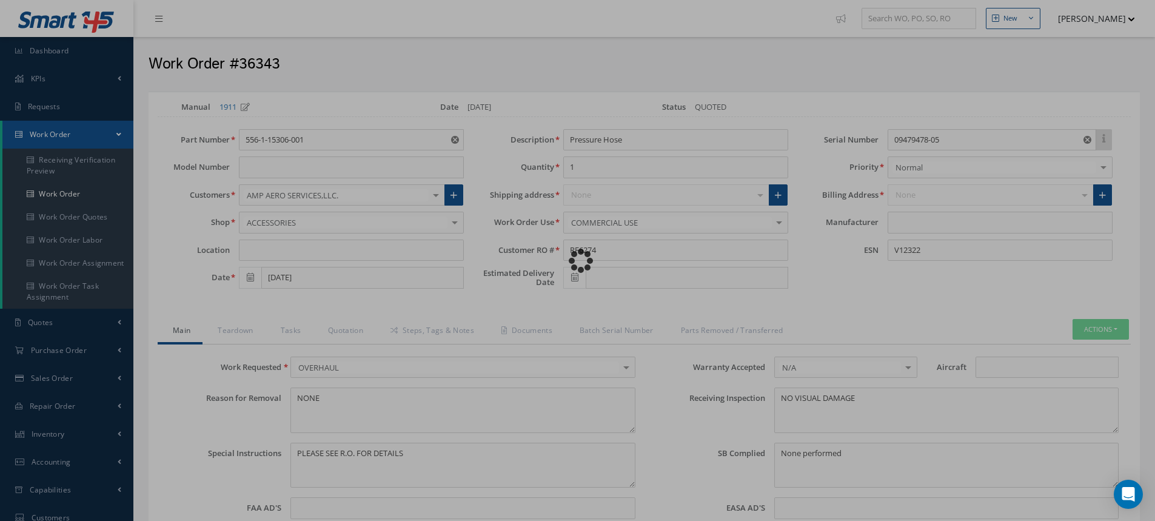
type input "IAE"
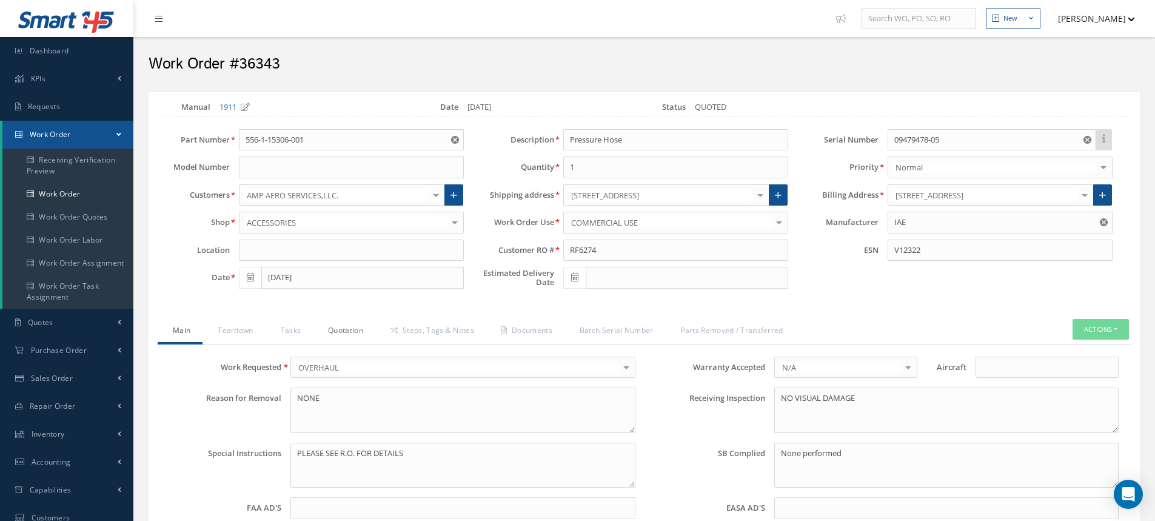
click at [343, 324] on link "Quotation" at bounding box center [344, 331] width 62 height 25
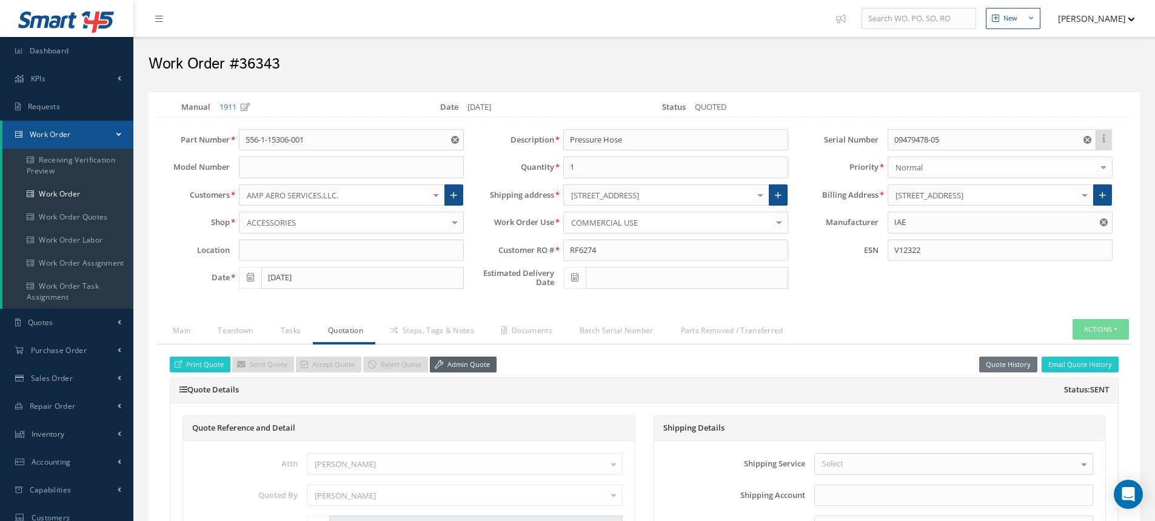
click at [459, 367] on link "Admin Quote" at bounding box center [463, 365] width 67 height 16
